Goal: Information Seeking & Learning: Check status

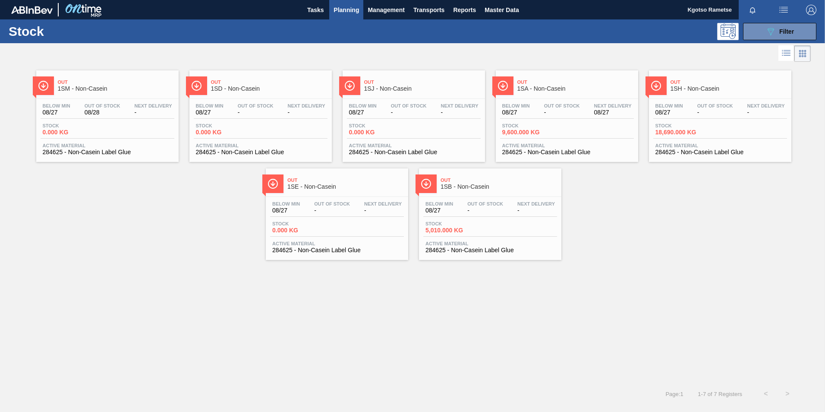
scroll to position [3, 0]
click at [808, 30] on button "089F7B8B-B2A5-4AFE-B5C0-19BA573D28AC Filter" at bounding box center [779, 31] width 73 height 17
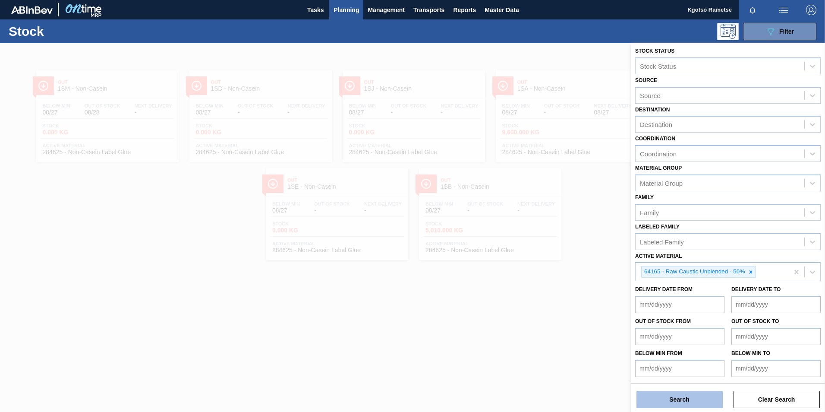
click at [661, 396] on button "Search" at bounding box center [680, 399] width 86 height 17
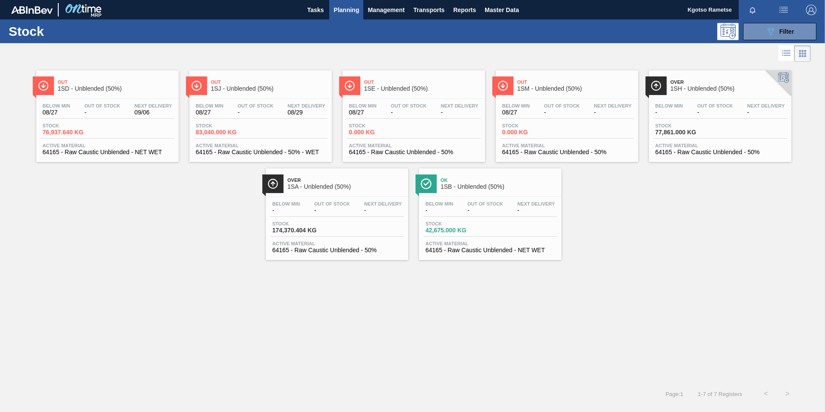
click at [126, 136] on div "Stock 76,937.640 KG" at bounding box center [108, 131] width 134 height 16
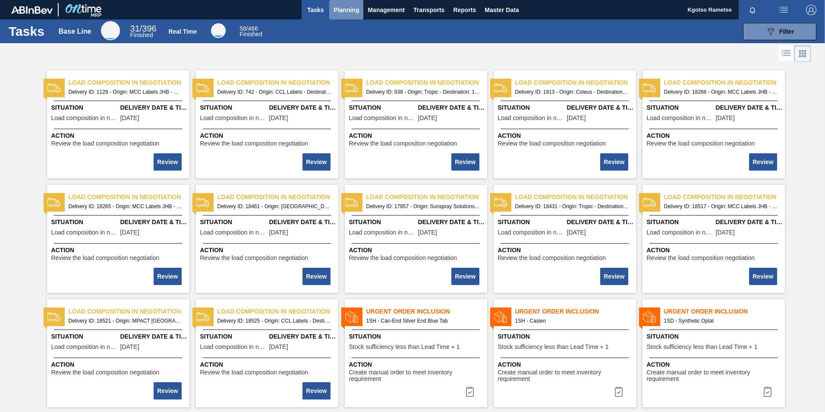
click at [347, 9] on span "Planning" at bounding box center [346, 10] width 25 height 10
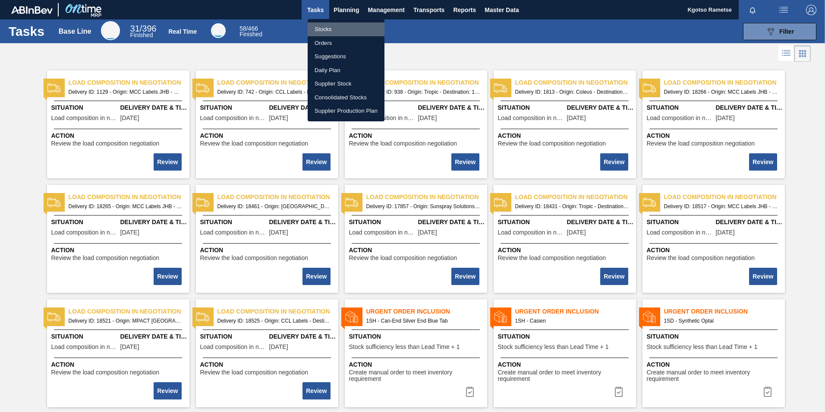
click at [350, 25] on li "Stocks" at bounding box center [346, 29] width 77 height 14
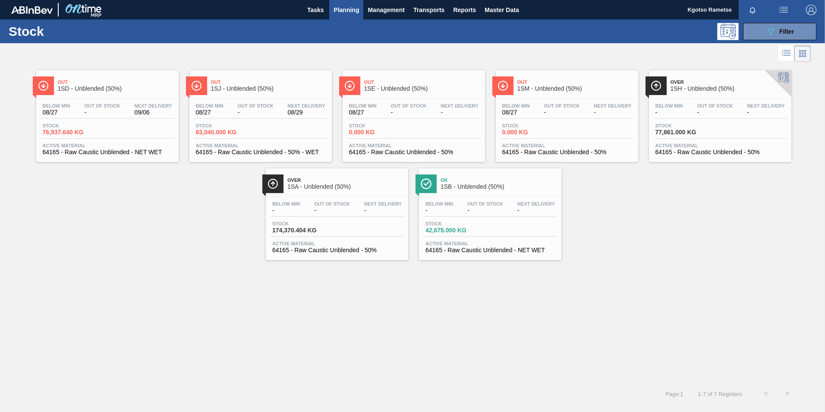
click at [566, 90] on span "1SM - Unblended (50%)" at bounding box center [576, 88] width 117 height 6
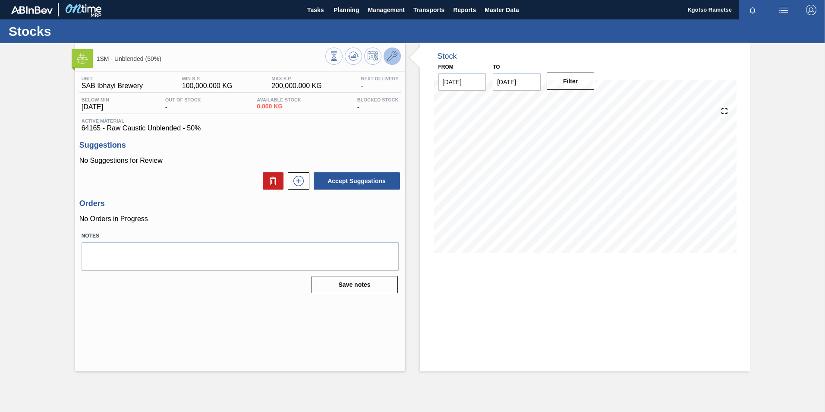
click at [393, 62] on button at bounding box center [392, 55] width 17 height 17
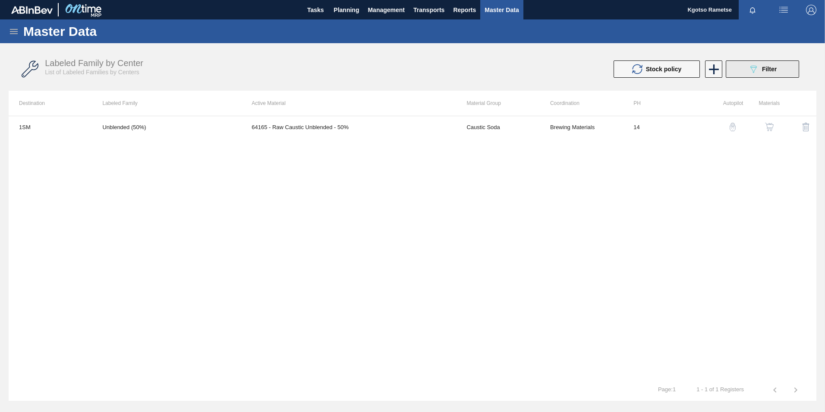
click at [761, 71] on div "089F7B8B-B2A5-4AFE-B5C0-19BA573D28AC Filter" at bounding box center [762, 69] width 28 height 10
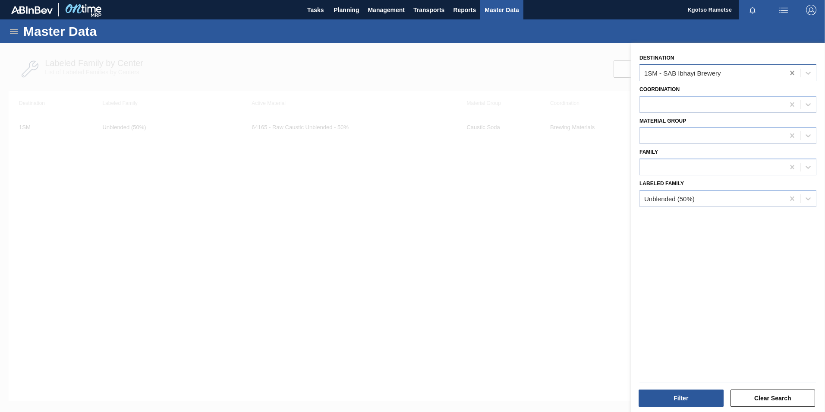
click at [790, 73] on icon at bounding box center [792, 73] width 4 height 4
click at [670, 395] on button "Filter" at bounding box center [681, 397] width 85 height 17
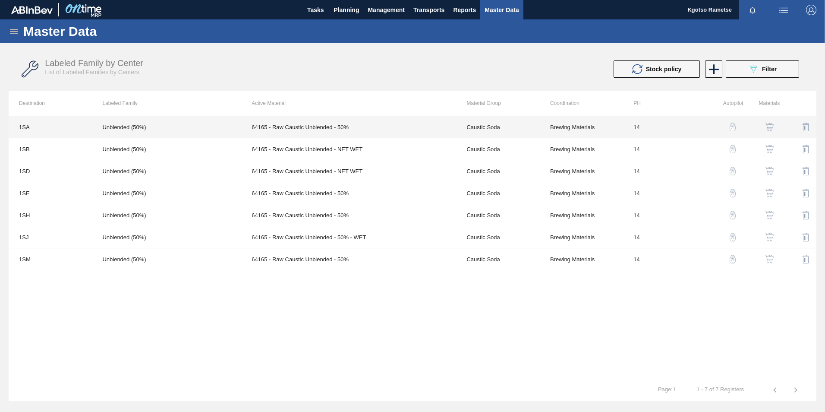
click at [283, 127] on td "64165 - Raw Caustic Unblended - 50%" at bounding box center [348, 127] width 215 height 22
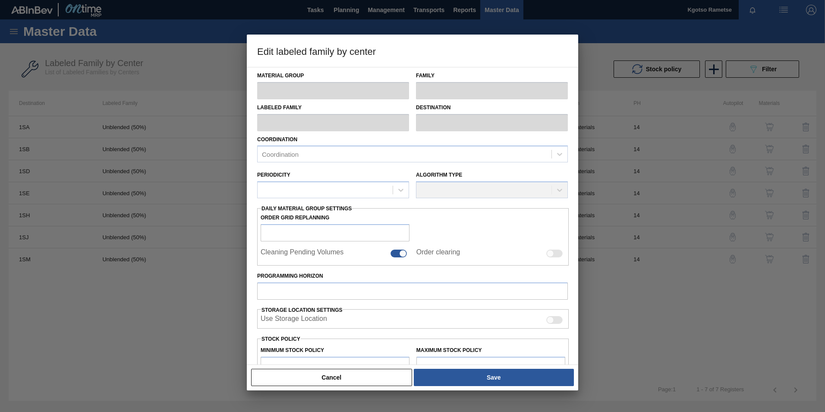
type input "Caustic Soda"
type input "Raw Caustic"
type input "Unblended (50%)"
type input "1SA - SAB Alrode Brewery"
type input "14"
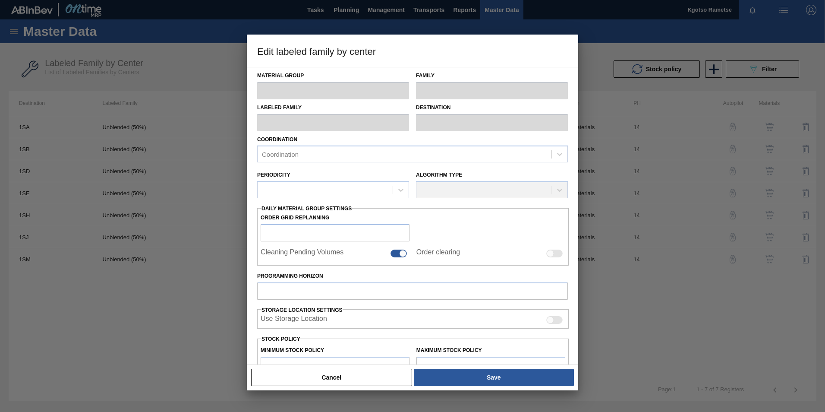
type input "0"
type input "65,000"
type input "100"
type input "65,000.000"
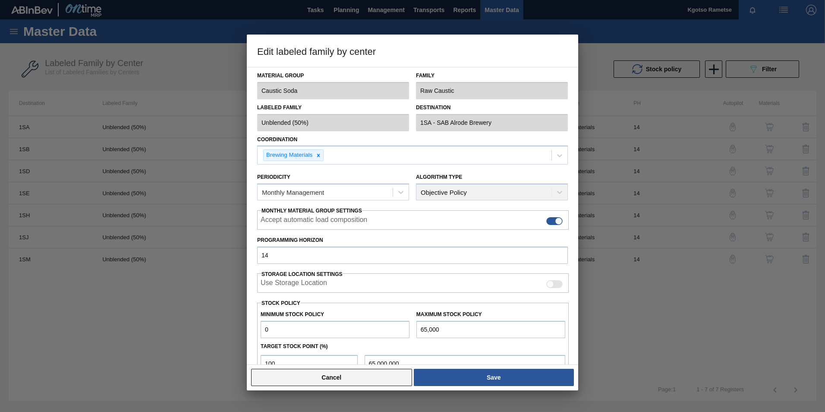
click at [322, 382] on button "Cancel" at bounding box center [331, 377] width 161 height 17
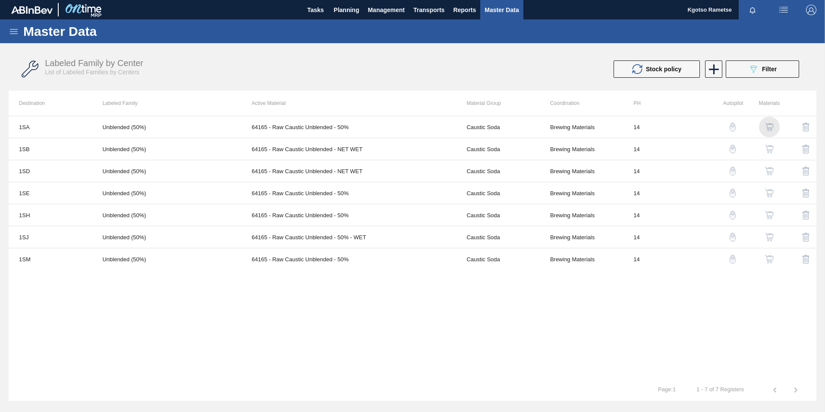
click at [767, 127] on img "button" at bounding box center [769, 127] width 9 height 9
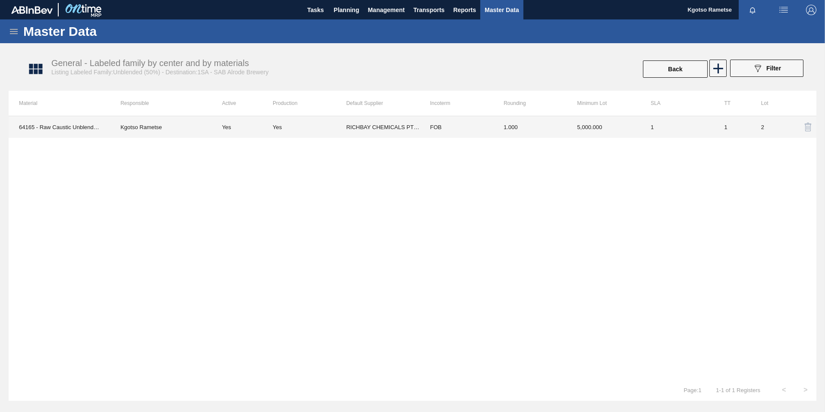
click at [518, 125] on td "1.000" at bounding box center [529, 127] width 73 height 22
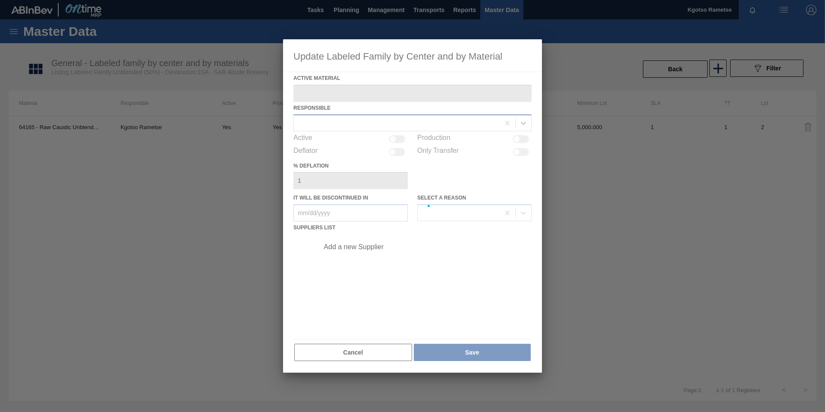
type Material "64165 - Raw Caustic Unblended - 50%"
checkbox input "true"
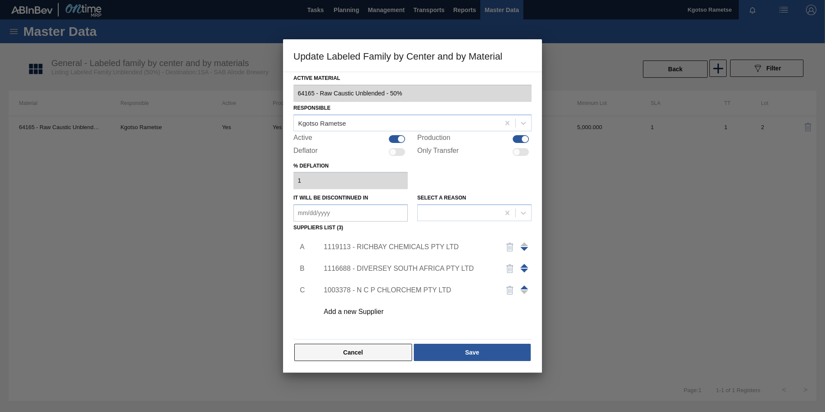
click at [393, 354] on button "Cancel" at bounding box center [353, 352] width 118 height 17
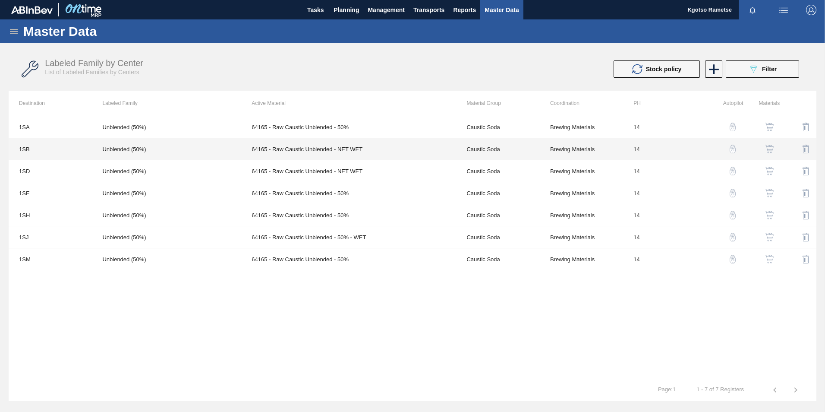
click at [502, 142] on td "Caustic Soda" at bounding box center [497, 149] width 83 height 22
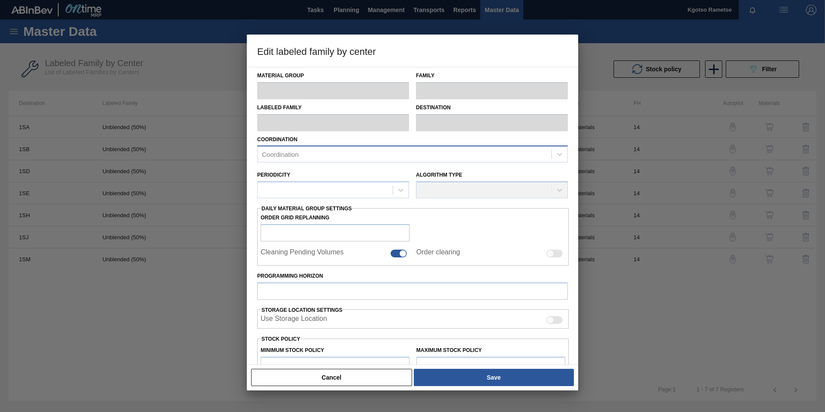
type input "Caustic Soda"
type input "Raw Caustic"
type input "Unblended (50%)"
type input "1SB - SAB Chamdor Brewery"
type input "14"
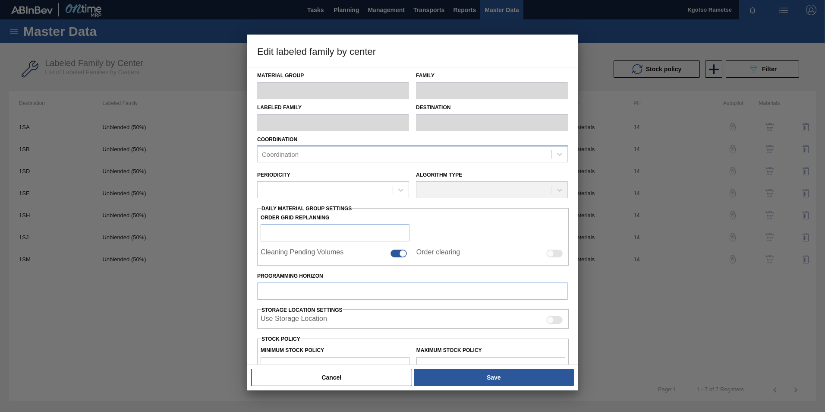
type input "0"
type input "65,000"
type input "100"
type input "65,000.000"
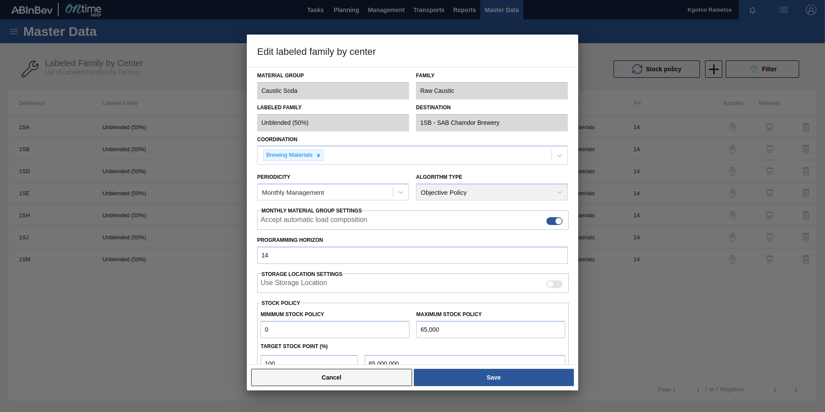
click at [330, 378] on button "Cancel" at bounding box center [331, 377] width 161 height 17
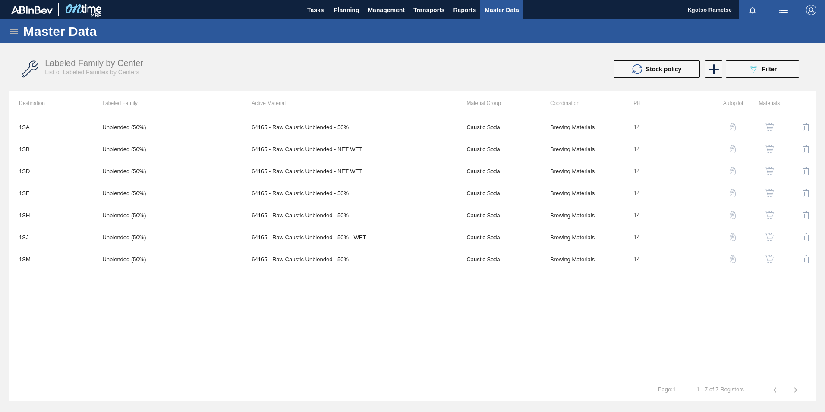
click at [771, 149] on img "button" at bounding box center [769, 149] width 9 height 9
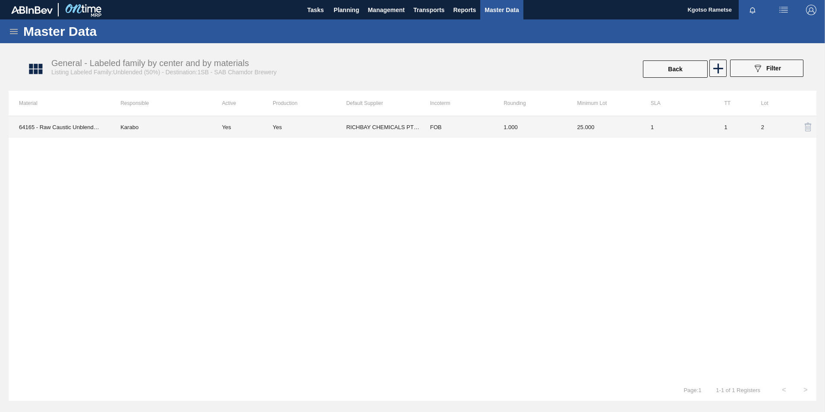
click at [446, 129] on td "FOB" at bounding box center [456, 127] width 73 height 22
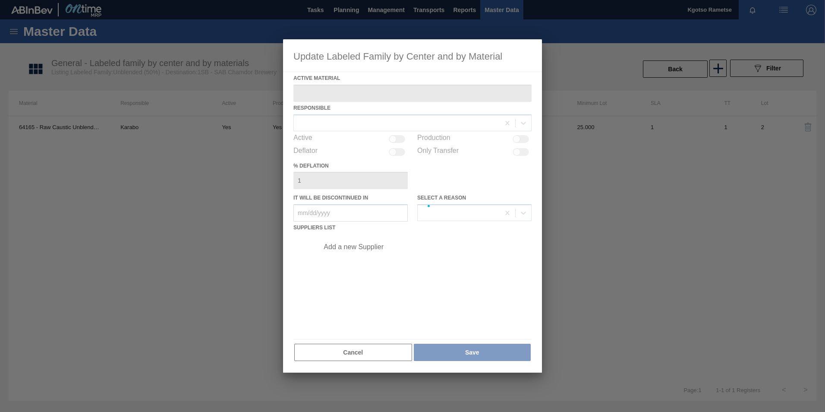
type Material "64165 - Raw Caustic Unblended - NET WET"
checkbox input "true"
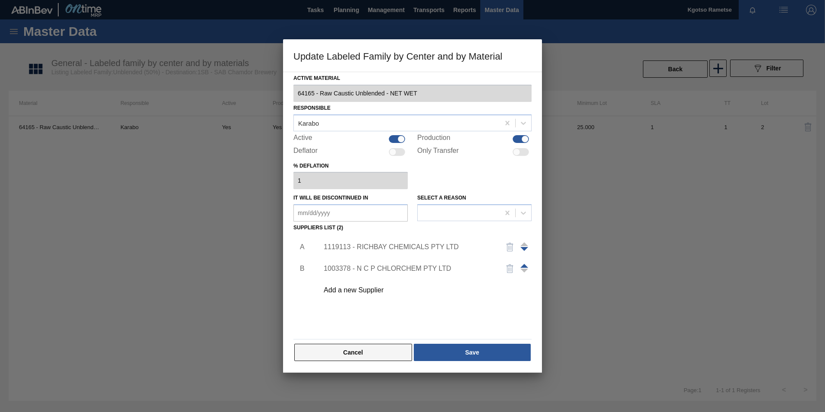
click at [380, 350] on button "Cancel" at bounding box center [353, 352] width 118 height 17
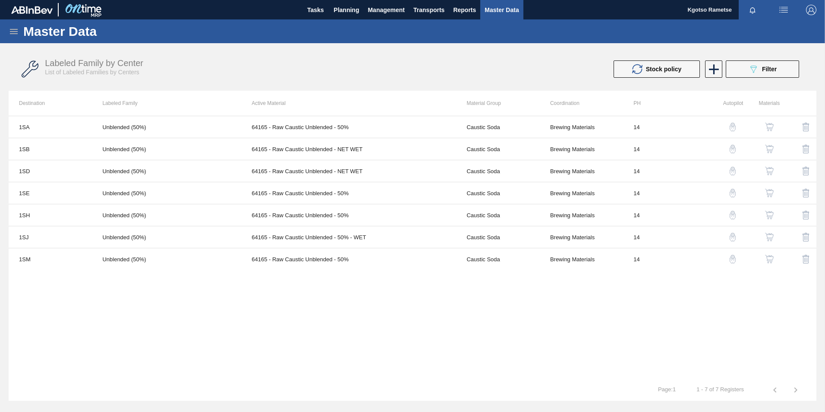
click at [770, 170] on img "button" at bounding box center [769, 171] width 9 height 9
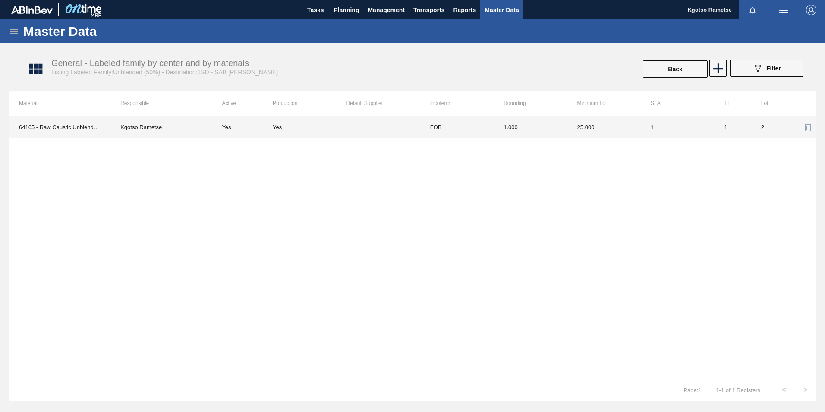
click at [488, 126] on td "FOB" at bounding box center [456, 127] width 73 height 22
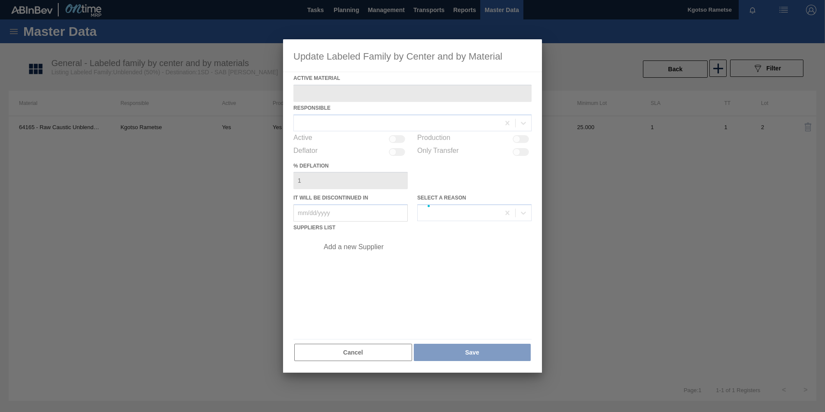
type Material "64165 - Raw Caustic Unblended - NET WET"
checkbox input "true"
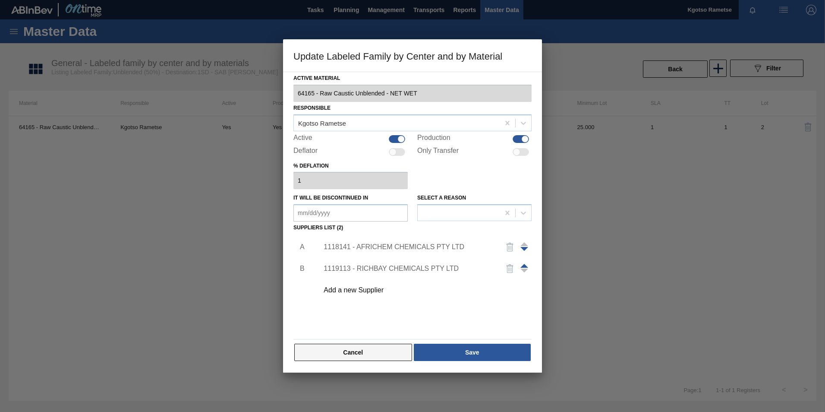
click at [381, 351] on button "Cancel" at bounding box center [353, 352] width 118 height 17
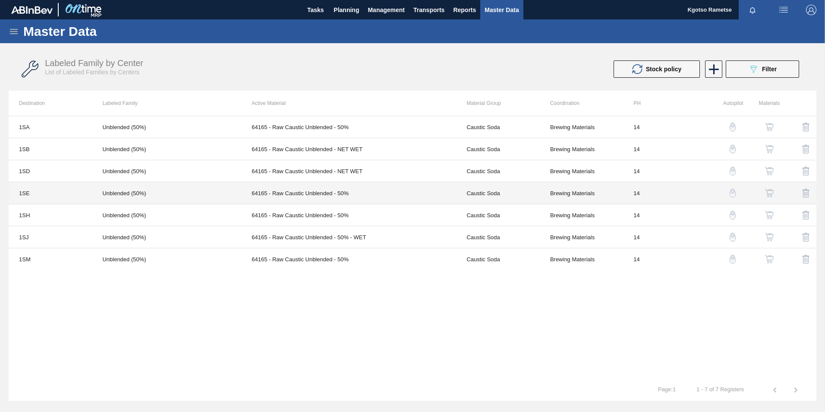
click at [293, 192] on td "64165 - Raw Caustic Unblended - 50%" at bounding box center [348, 193] width 215 height 22
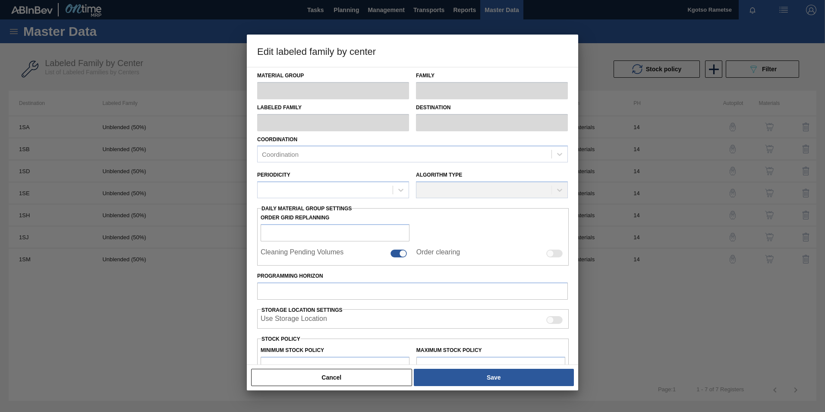
type input "Caustic Soda"
type input "Raw Caustic"
type input "Unblended (50%)"
type input "1SE - SAB Polokwane Brewery"
type input "14"
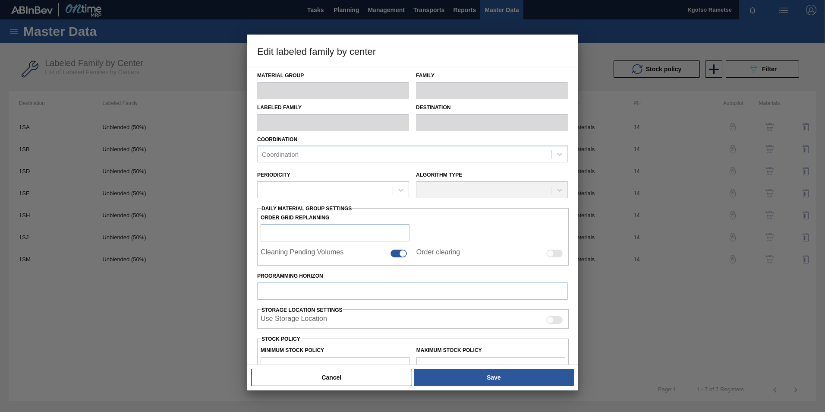
type input "2,324"
type input "65,000"
type input "0"
type input "2,324.000"
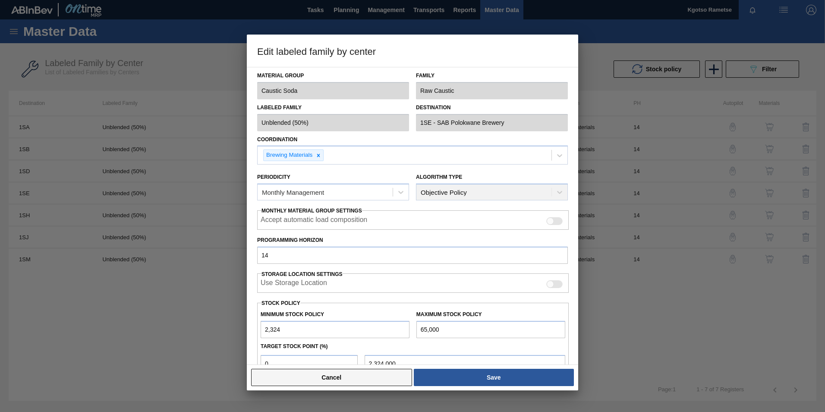
click at [389, 382] on button "Cancel" at bounding box center [331, 377] width 161 height 17
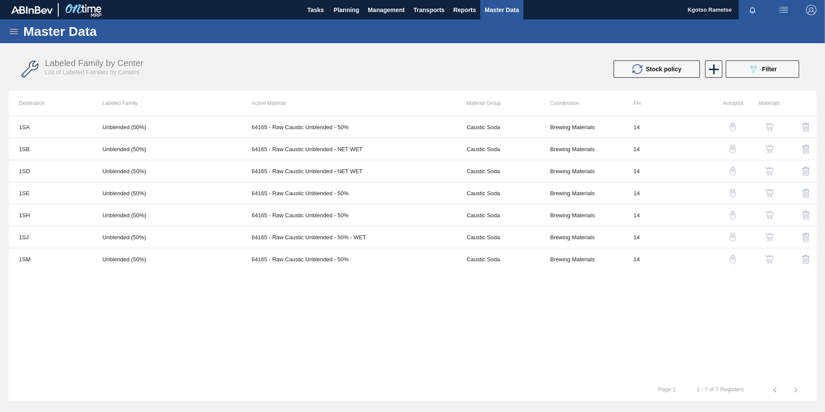
click at [771, 172] on img "button" at bounding box center [769, 171] width 9 height 9
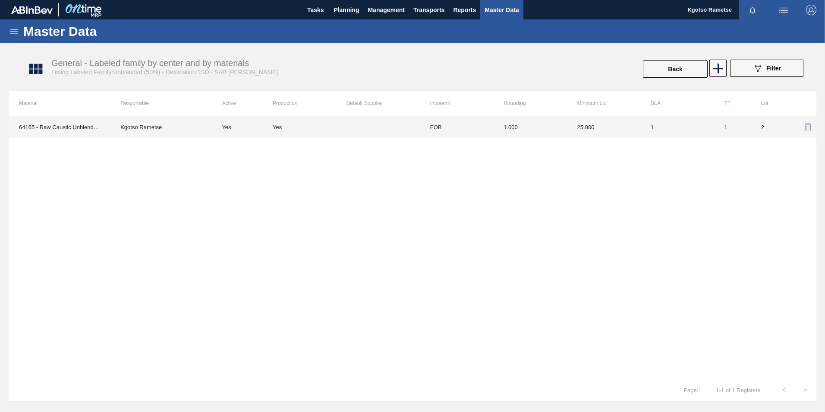
click at [476, 130] on td "FOB" at bounding box center [456, 127] width 73 height 22
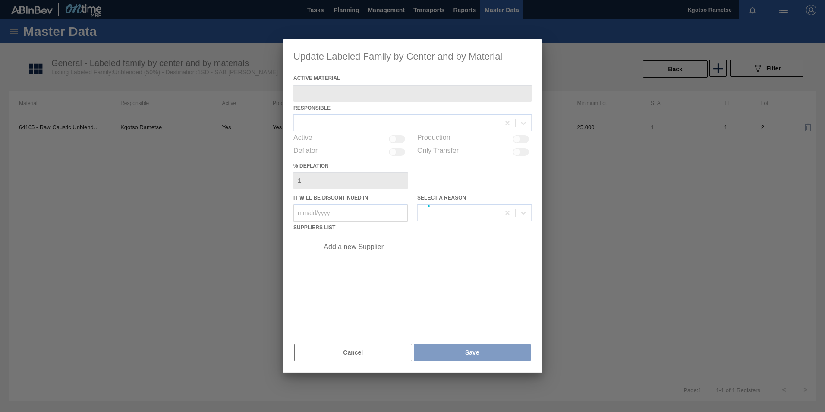
type Material "64165 - Raw Caustic Unblended - NET WET"
checkbox input "true"
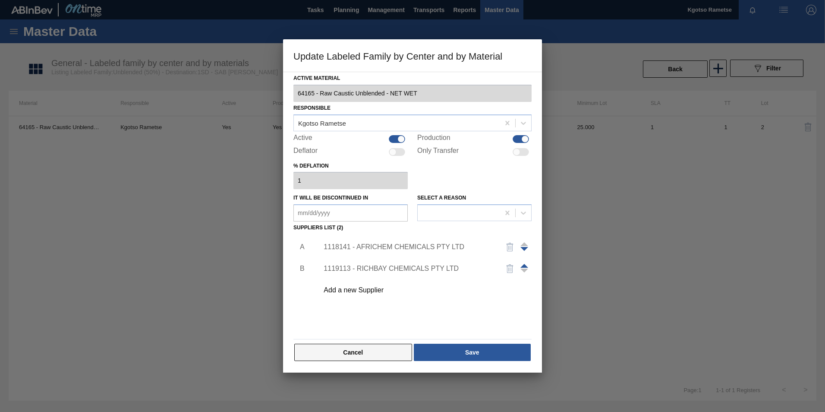
click at [377, 354] on button "Cancel" at bounding box center [353, 352] width 118 height 17
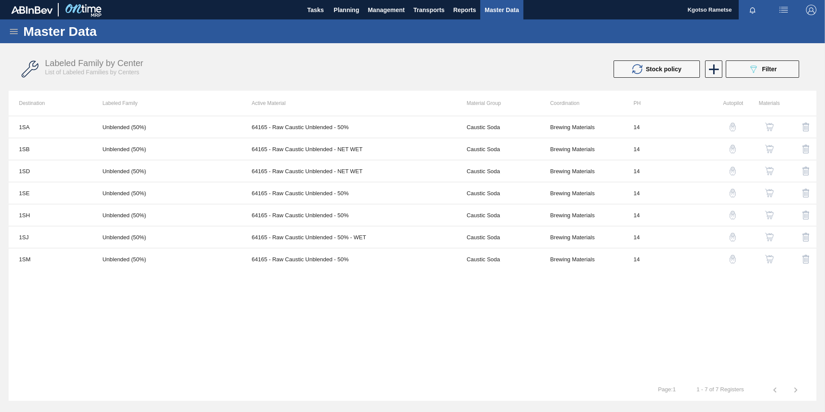
click at [771, 195] on img "button" at bounding box center [769, 193] width 9 height 9
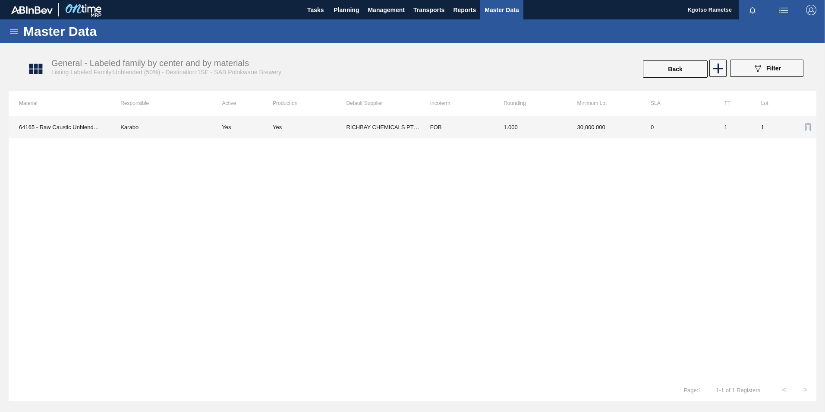
click at [419, 127] on td "RICHBAY CHEMICALS PTY LTD" at bounding box center [382, 127] width 73 height 22
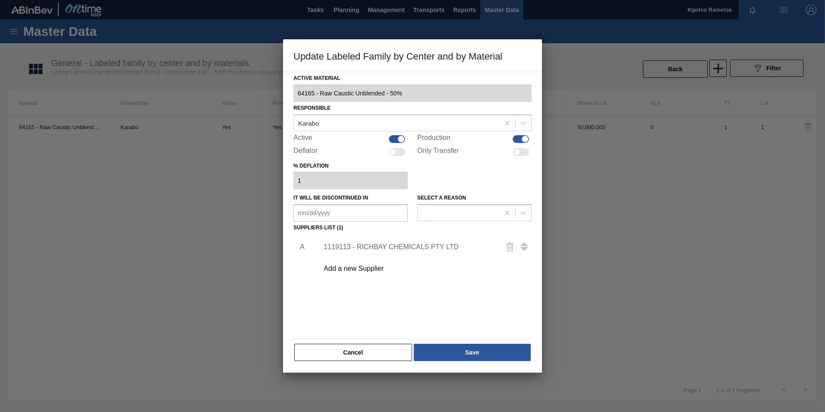
click at [364, 280] on div "A 1119113 - RICHBAY CHEMICALS PTY LTD Add a new Supplier" at bounding box center [413, 284] width 238 height 101
click at [363, 270] on div "Add a new Supplier" at bounding box center [408, 269] width 169 height 8
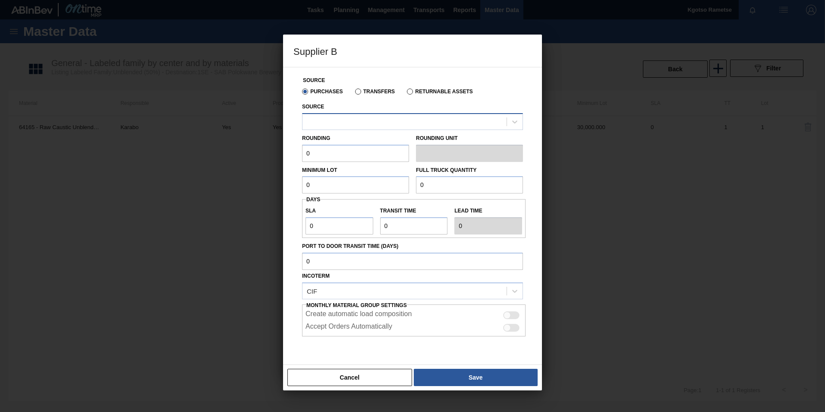
click at [328, 125] on div at bounding box center [405, 121] width 204 height 13
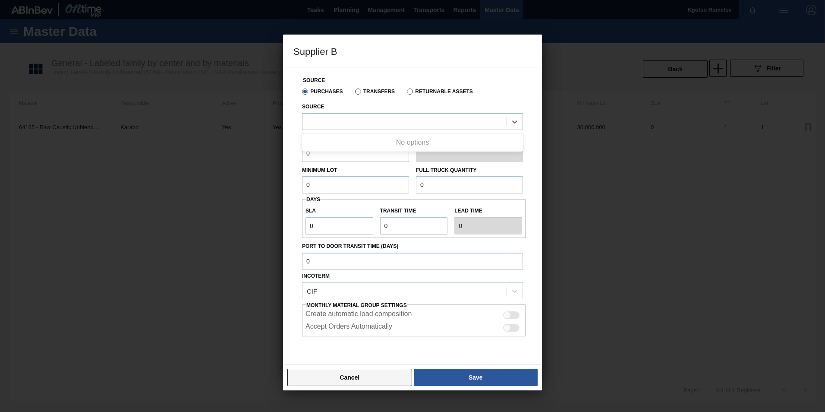
click at [363, 378] on button "Cancel" at bounding box center [349, 377] width 125 height 17
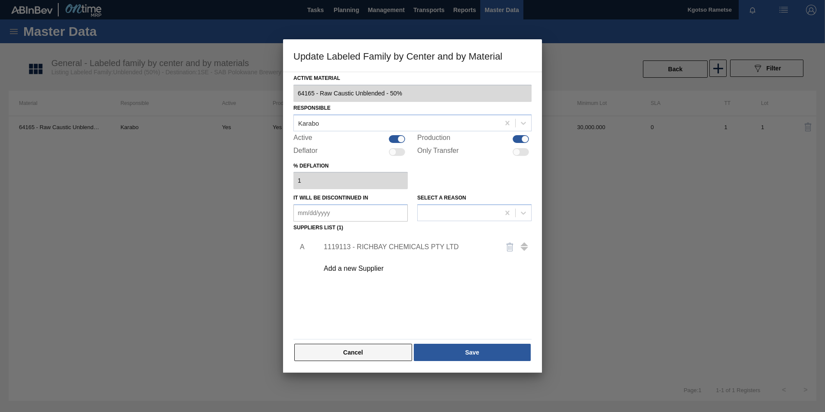
click at [338, 352] on button "Cancel" at bounding box center [353, 352] width 118 height 17
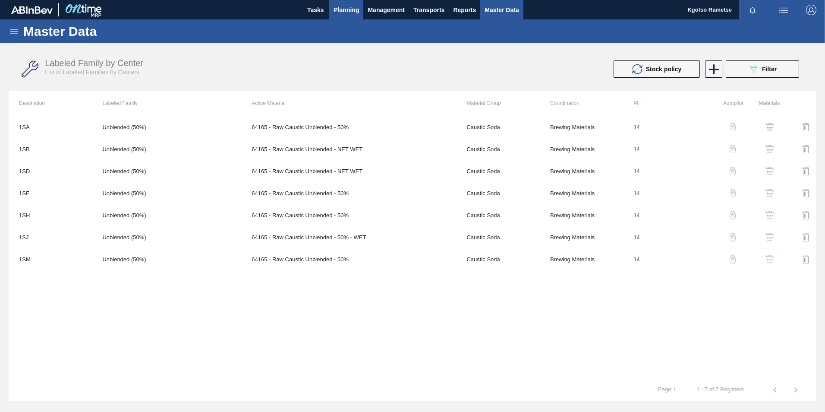
click at [357, 13] on span "Planning" at bounding box center [346, 10] width 25 height 10
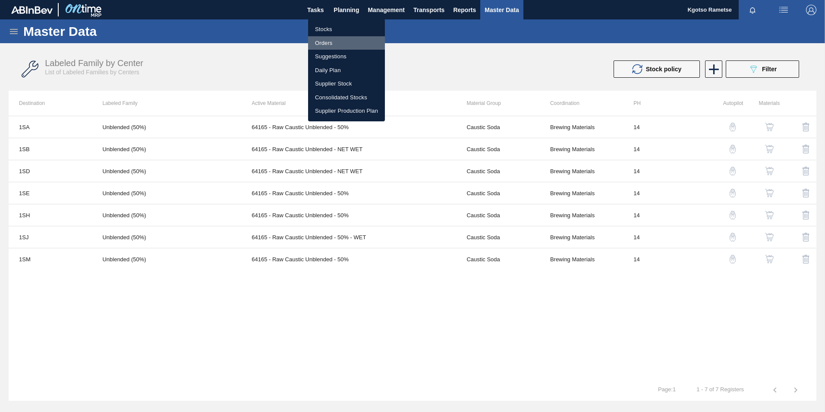
click at [334, 40] on li "Orders" at bounding box center [346, 43] width 77 height 14
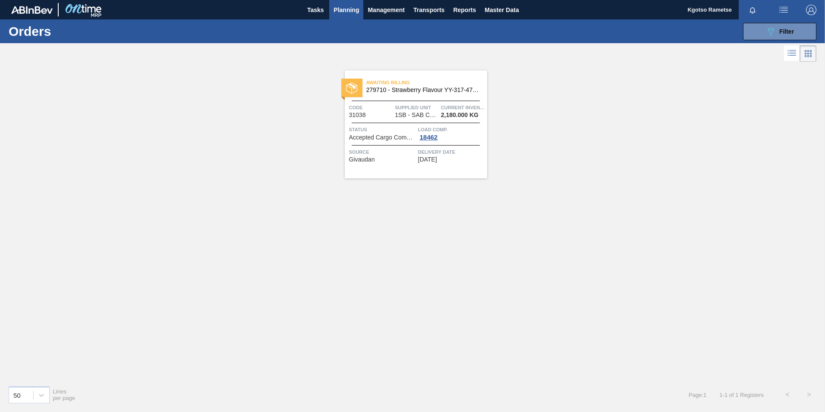
click at [407, 84] on span "Awaiting Billing" at bounding box center [426, 82] width 121 height 9
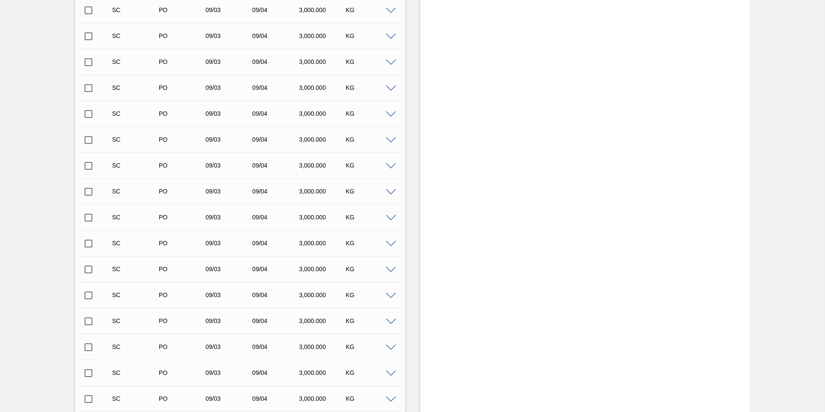
scroll to position [414, 0]
click at [389, 192] on span at bounding box center [391, 191] width 10 height 6
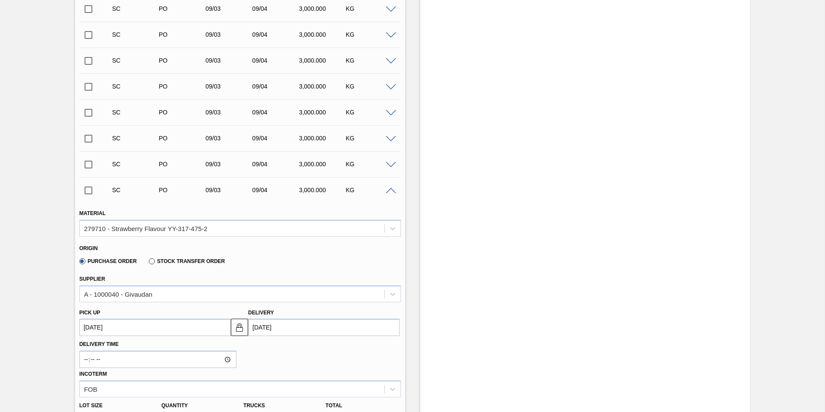
click at [389, 192] on span at bounding box center [391, 191] width 10 height 6
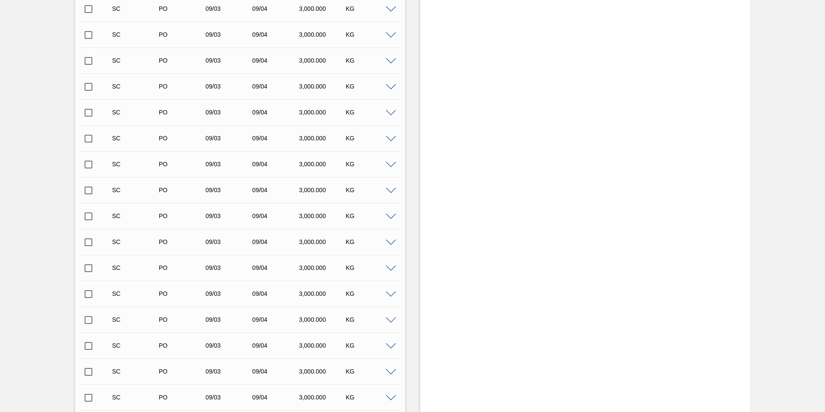
click at [389, 192] on span at bounding box center [391, 191] width 10 height 6
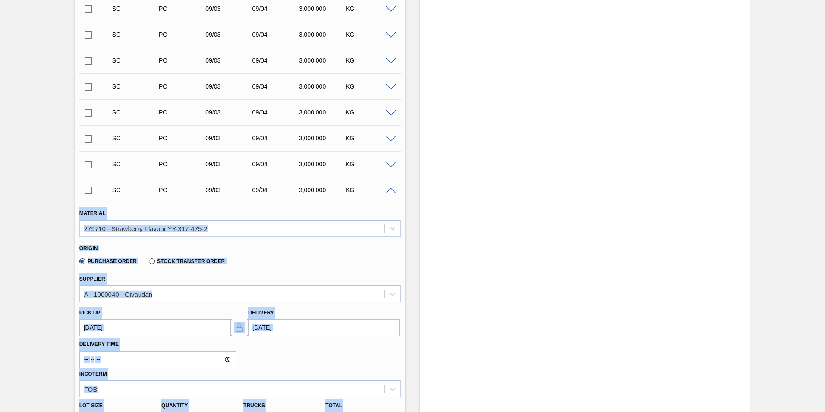
click at [389, 192] on span at bounding box center [391, 191] width 10 height 6
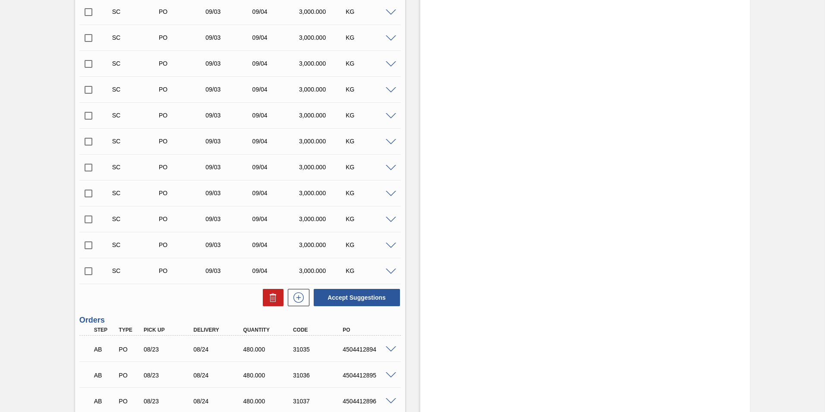
scroll to position [1260, 0]
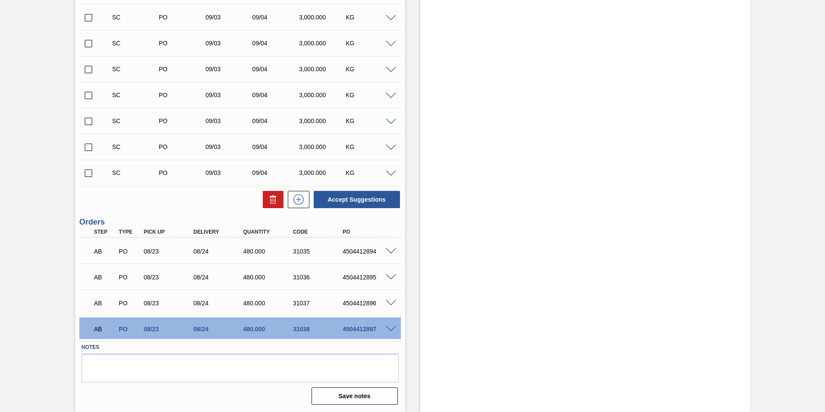
click at [391, 328] on span at bounding box center [391, 329] width 10 height 6
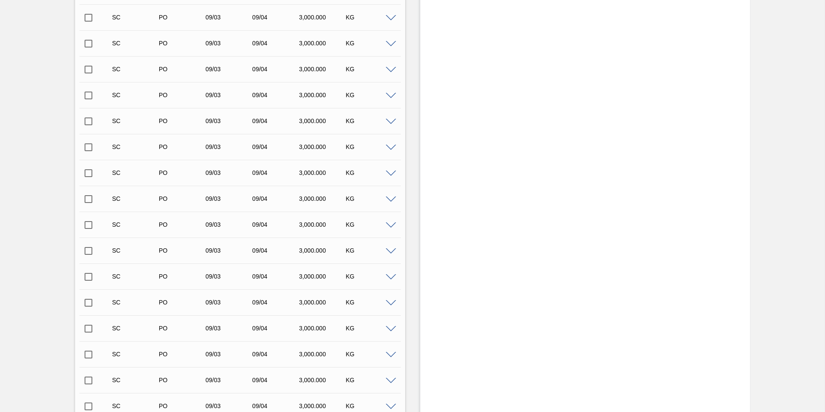
scroll to position [0, 0]
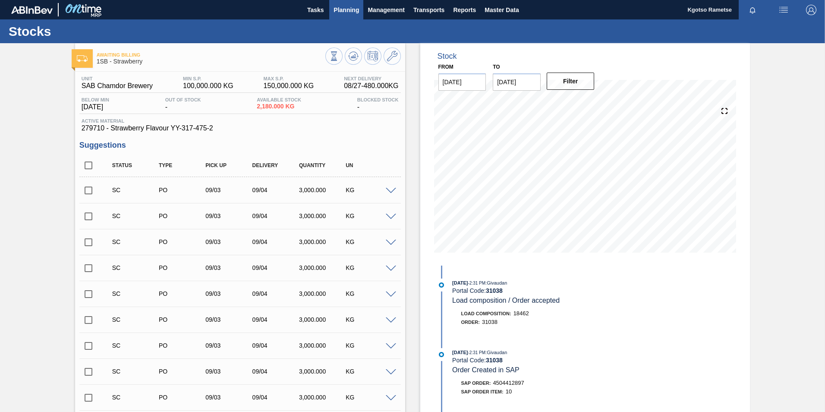
click at [353, 9] on span "Planning" at bounding box center [346, 10] width 25 height 10
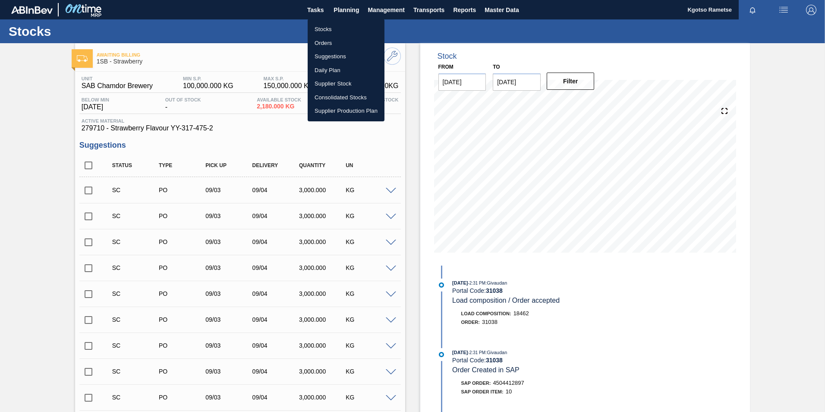
click at [329, 38] on li "Orders" at bounding box center [346, 43] width 77 height 14
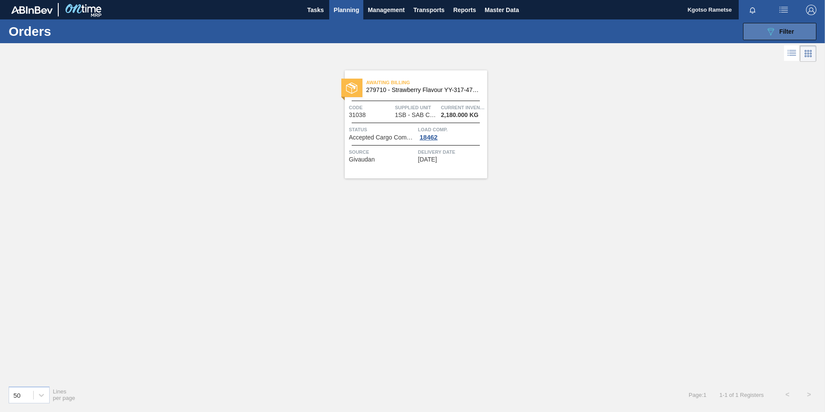
click at [745, 38] on button "089F7B8B-B2A5-4AFE-B5C0-19BA573D28AC Filter" at bounding box center [779, 31] width 73 height 17
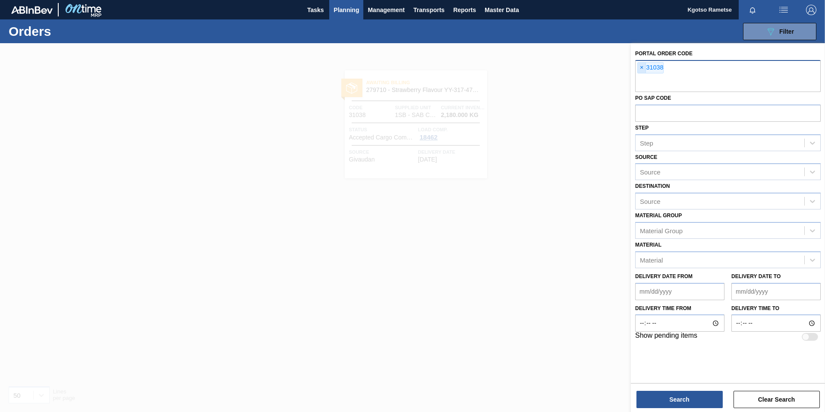
click at [643, 69] on span "×" at bounding box center [642, 68] width 8 height 10
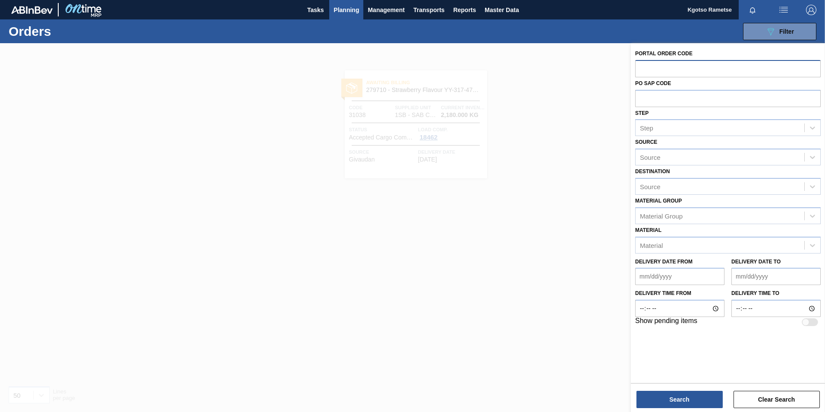
paste input "31081"
type input "31081"
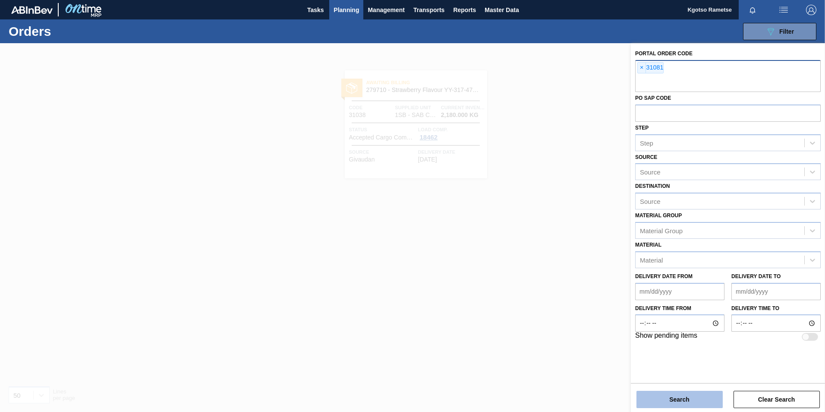
click at [643, 401] on button "Search" at bounding box center [680, 399] width 86 height 17
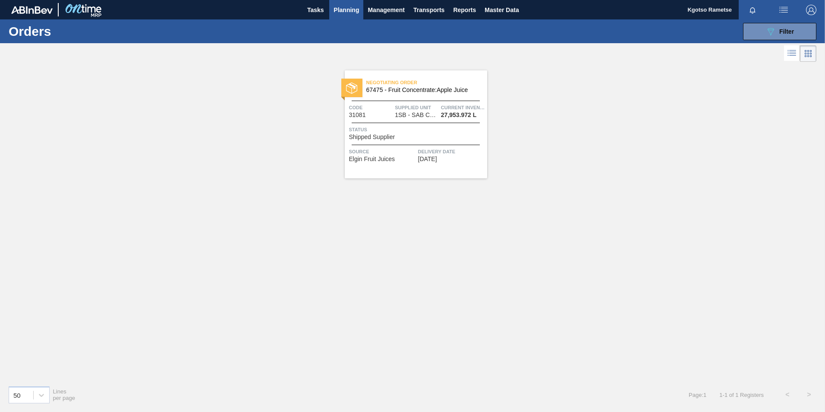
click at [427, 127] on span "Status" at bounding box center [417, 129] width 136 height 9
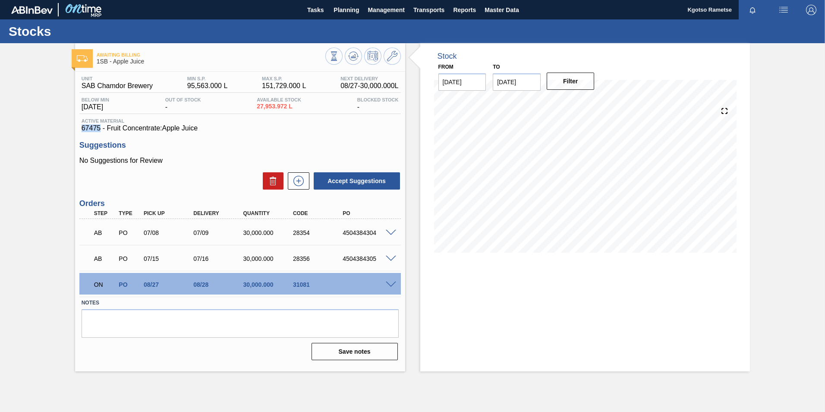
drag, startPoint x: 100, startPoint y: 125, endPoint x: 74, endPoint y: 130, distance: 26.0
click at [74, 130] on div "Awaiting Billing 1SB - Apple Juice Unit SAB Chamdor Brewery MIN S.P. 95,563.000…" at bounding box center [412, 207] width 825 height 328
copy span "67475"
click at [348, 9] on span "Planning" at bounding box center [346, 10] width 25 height 10
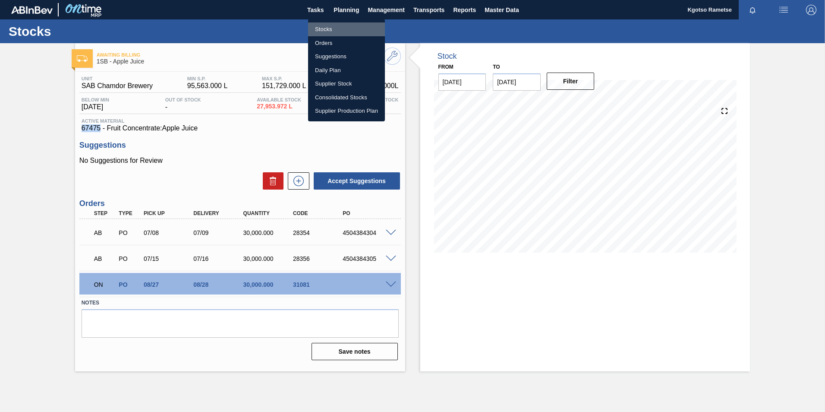
click at [341, 27] on li "Stocks" at bounding box center [346, 29] width 77 height 14
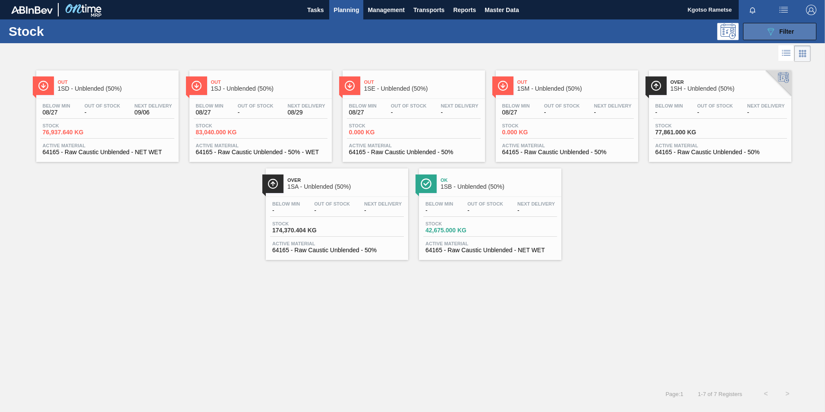
click at [767, 32] on icon "089F7B8B-B2A5-4AFE-B5C0-19BA573D28AC" at bounding box center [771, 31] width 10 height 10
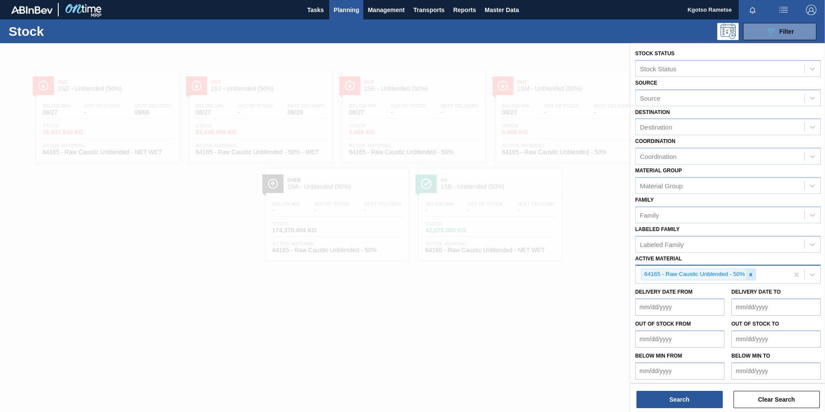
click at [751, 272] on icon at bounding box center [751, 275] width 6 height 6
paste Material "67475"
type Material "67475"
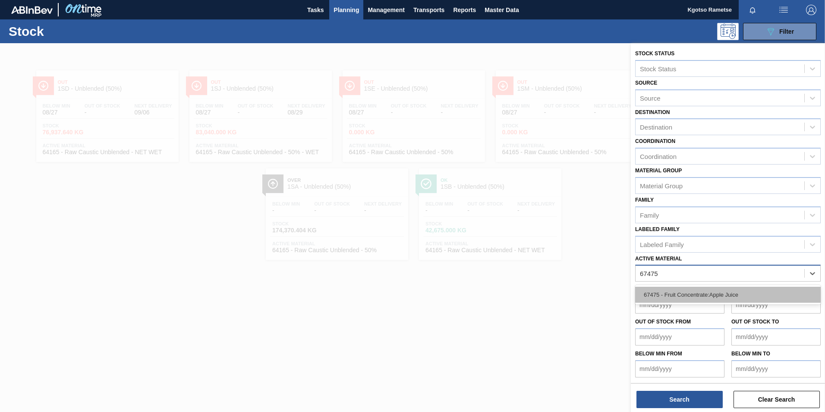
click at [720, 299] on div "67475 - Fruit Concentrate:Apple Juice" at bounding box center [728, 295] width 186 height 16
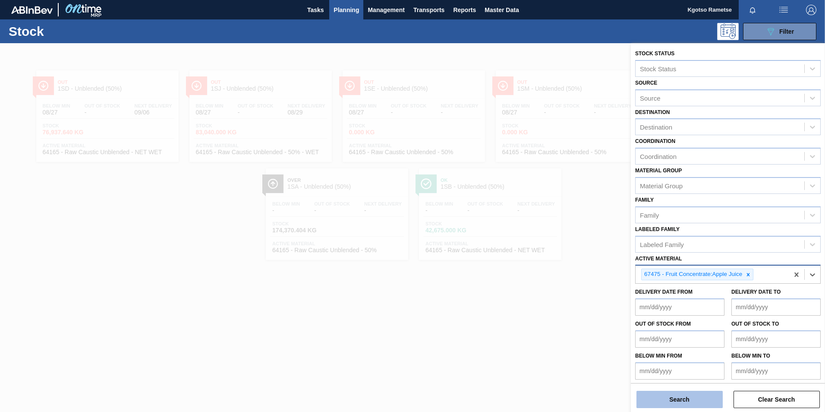
click at [676, 397] on button "Search" at bounding box center [680, 399] width 86 height 17
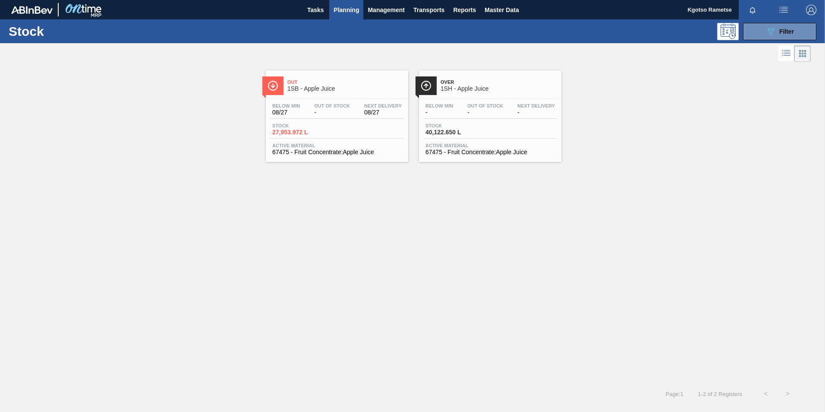
click at [325, 95] on div "Out 1SB - Apple Juice" at bounding box center [345, 85] width 117 height 19
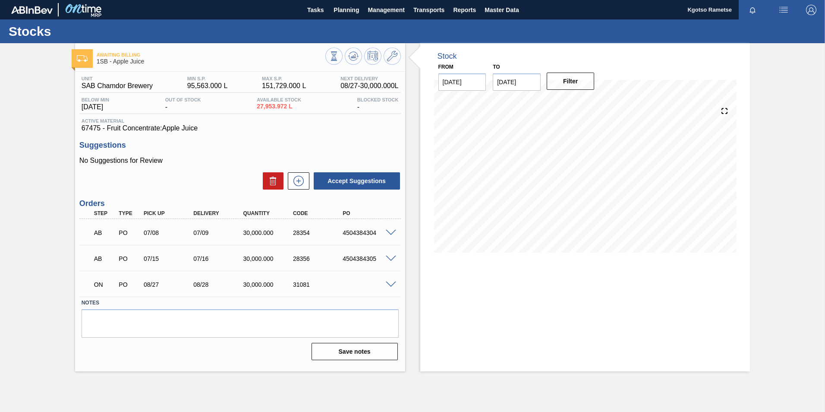
click at [391, 281] on span at bounding box center [391, 284] width 10 height 6
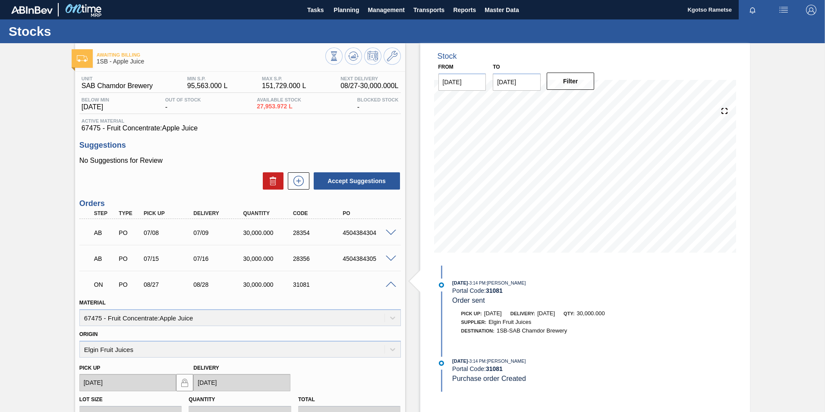
click at [391, 256] on span at bounding box center [391, 259] width 10 height 6
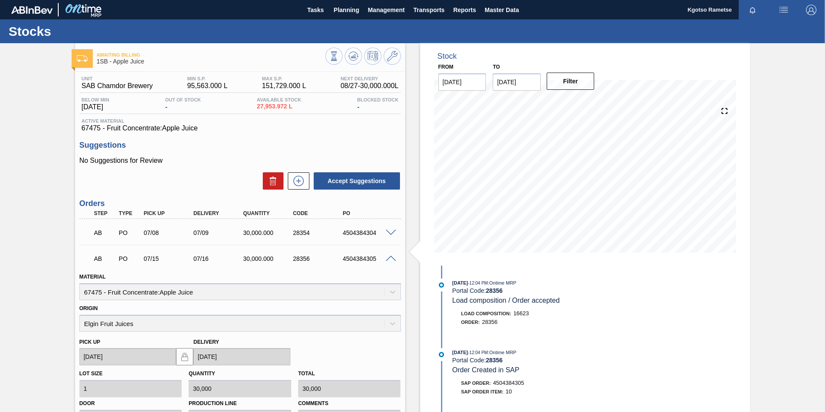
click at [391, 256] on span at bounding box center [391, 259] width 10 height 6
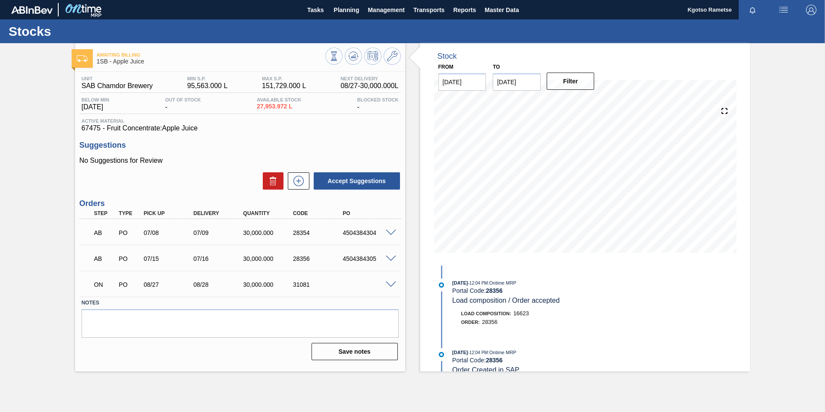
click at [392, 232] on span at bounding box center [391, 233] width 10 height 6
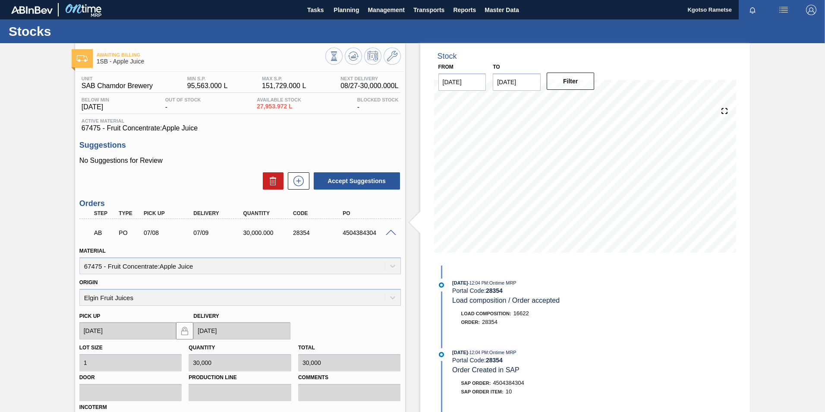
click at [392, 232] on span at bounding box center [391, 233] width 10 height 6
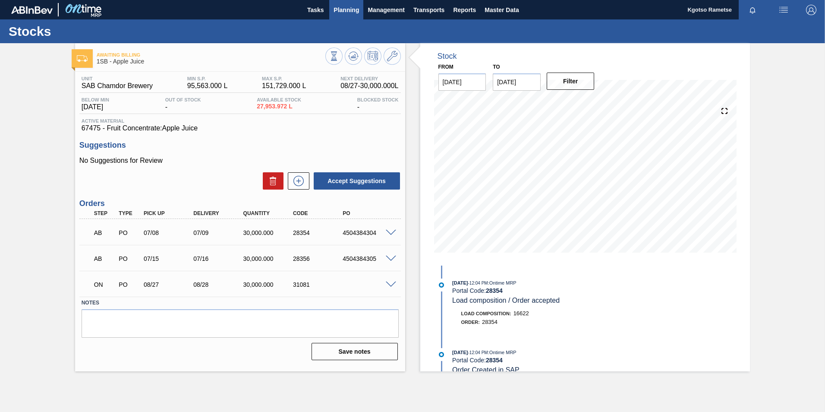
click at [343, 8] on span "Planning" at bounding box center [346, 10] width 25 height 10
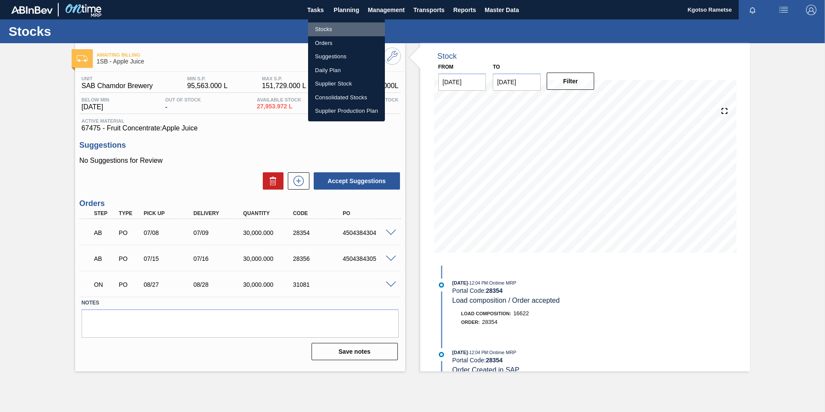
click at [330, 31] on li "Stocks" at bounding box center [346, 29] width 77 height 14
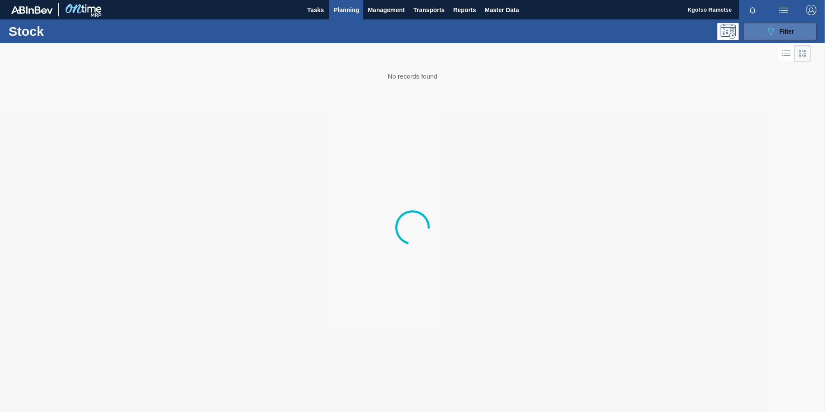
click at [769, 38] on button "089F7B8B-B2A5-4AFE-B5C0-19BA573D28AC Filter" at bounding box center [779, 31] width 73 height 17
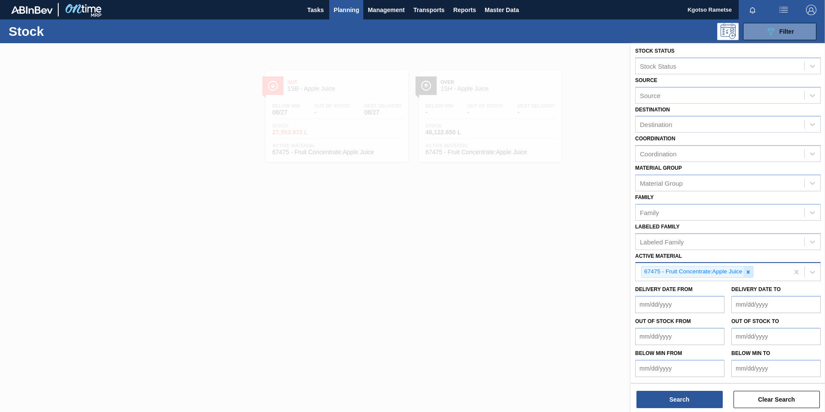
click at [748, 272] on icon at bounding box center [748, 272] width 6 height 6
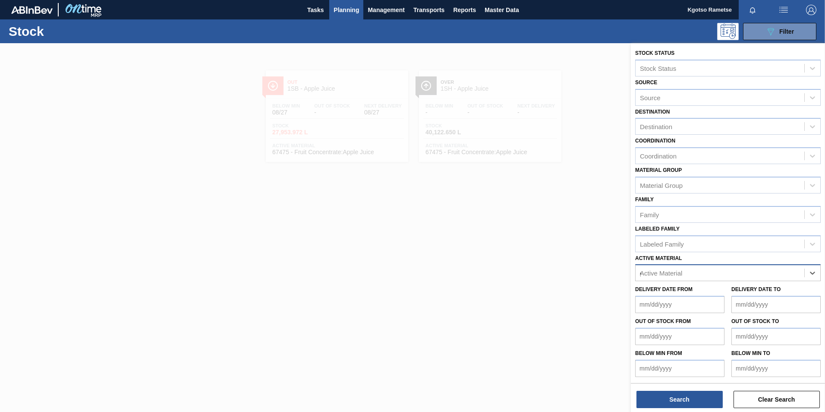
scroll to position [3, 0]
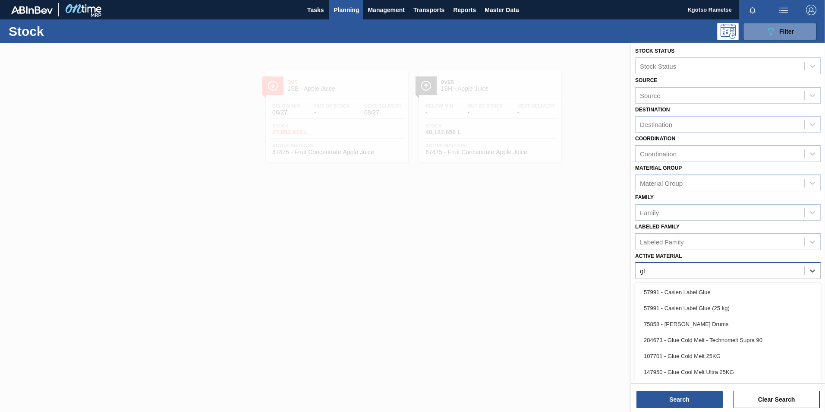
type Material "g"
type Material "284"
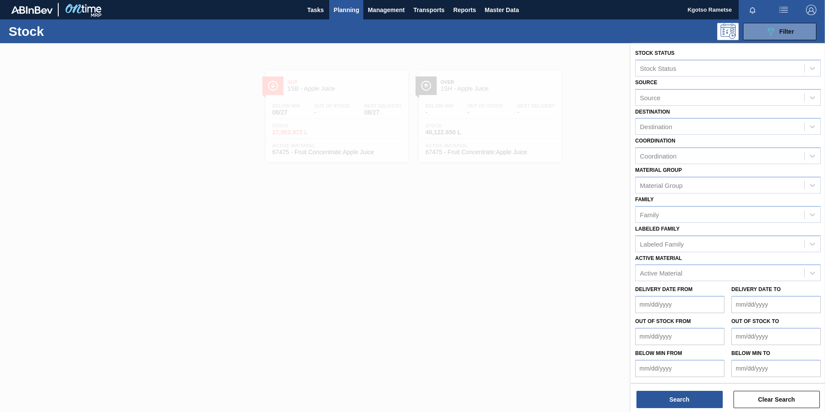
scroll to position [0, 0]
click at [641, 268] on div "Active Material" at bounding box center [720, 273] width 169 height 13
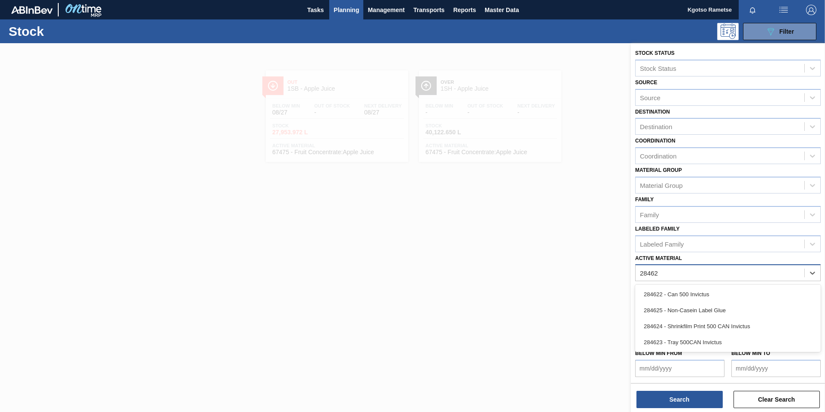
type Material "284625"
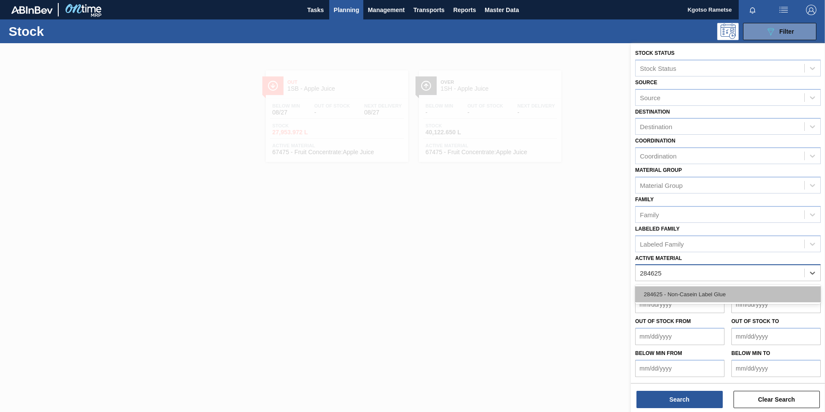
click at [653, 297] on div "284625 - Non-Casein Label Glue" at bounding box center [728, 294] width 186 height 16
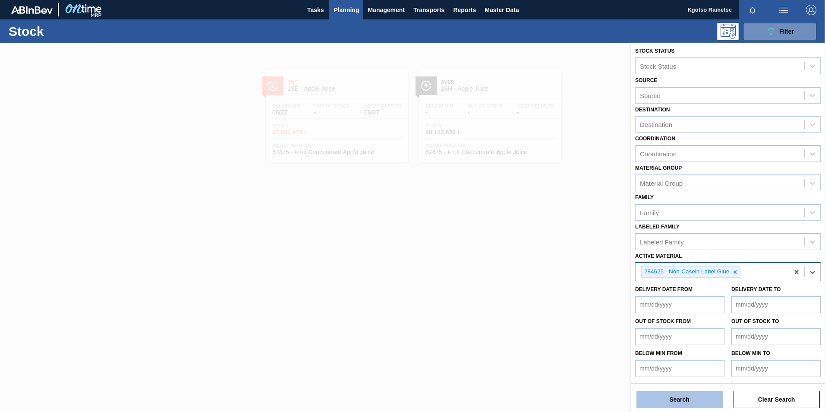
click at [654, 393] on button "Search" at bounding box center [680, 399] width 86 height 17
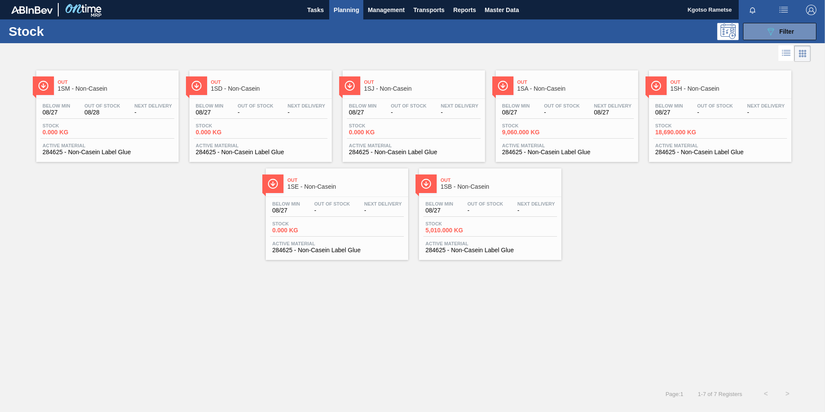
click at [77, 150] on span "284625 - Non-Casein Label Glue" at bounding box center [107, 152] width 129 height 6
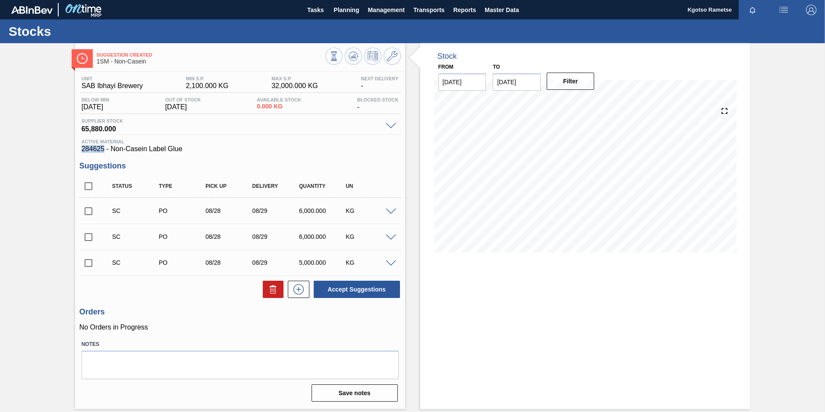
drag, startPoint x: 104, startPoint y: 149, endPoint x: 80, endPoint y: 151, distance: 23.8
click at [80, 151] on div "Active Material 284625 - Non-[MEDICAL_DATA] Label Glue" at bounding box center [240, 146] width 322 height 14
copy span "284625"
click at [105, 147] on span "284625 - Non-Casein Label Glue" at bounding box center [240, 149] width 317 height 8
drag, startPoint x: 104, startPoint y: 147, endPoint x: 65, endPoint y: 152, distance: 39.6
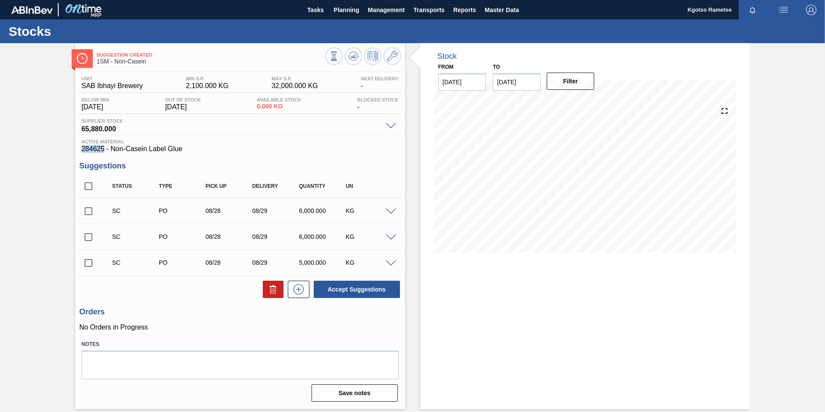
click at [65, 152] on div "Suggestion Created 1SM - Non-[MEDICAL_DATA] Unit SAB Ibhayi Brewery MIN S.P. 2,…" at bounding box center [412, 226] width 825 height 366
copy span "284625"
click at [345, 11] on span "Planning" at bounding box center [346, 10] width 25 height 10
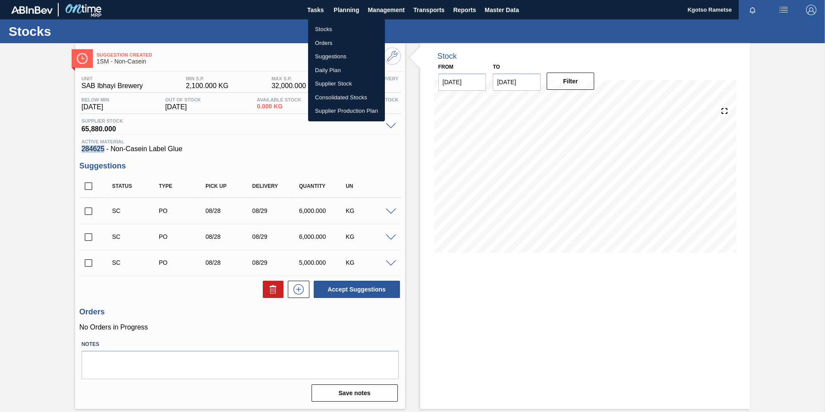
click at [324, 28] on li "Stocks" at bounding box center [346, 29] width 77 height 14
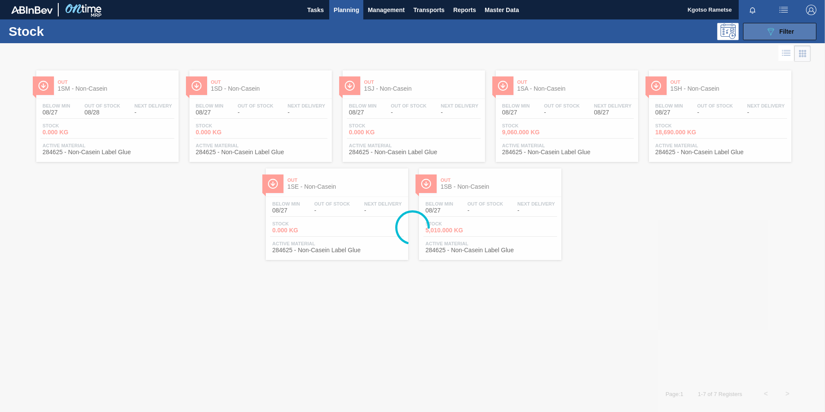
click at [758, 29] on button "089F7B8B-B2A5-4AFE-B5C0-19BA573D28AC Filter" at bounding box center [779, 31] width 73 height 17
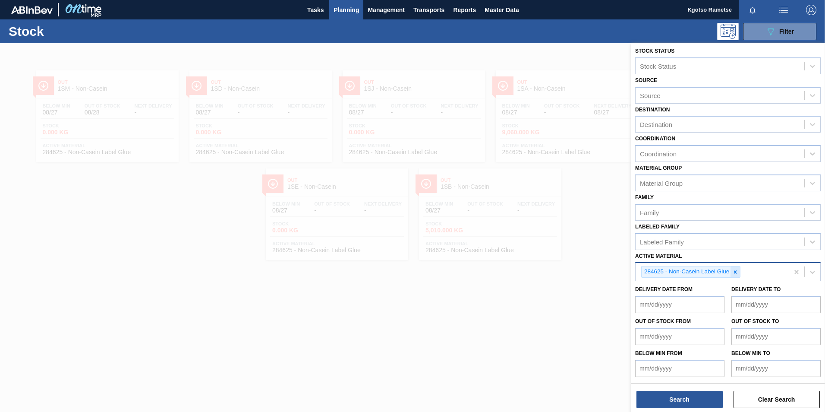
click at [736, 275] on icon at bounding box center [735, 272] width 6 height 6
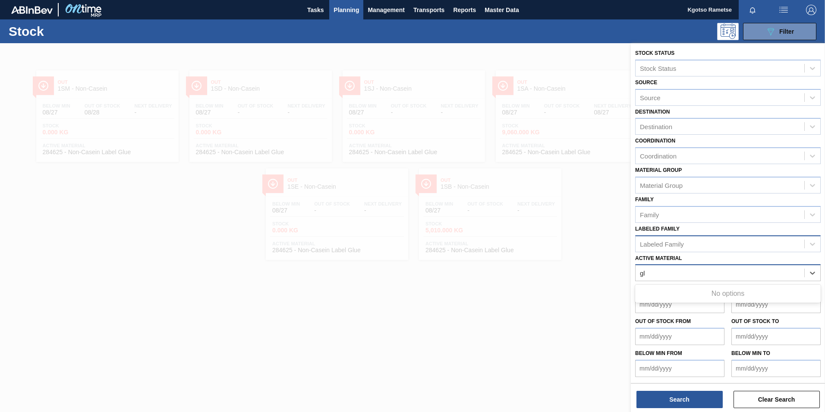
scroll to position [3, 0]
type Material "g"
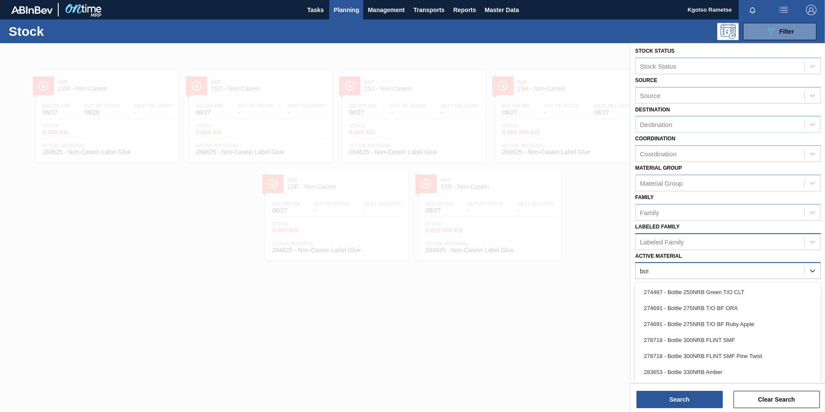
type Material "[PERSON_NAME]"
click at [683, 289] on div "274487 - Bottle 250NRB Green T/O CLT" at bounding box center [728, 292] width 186 height 16
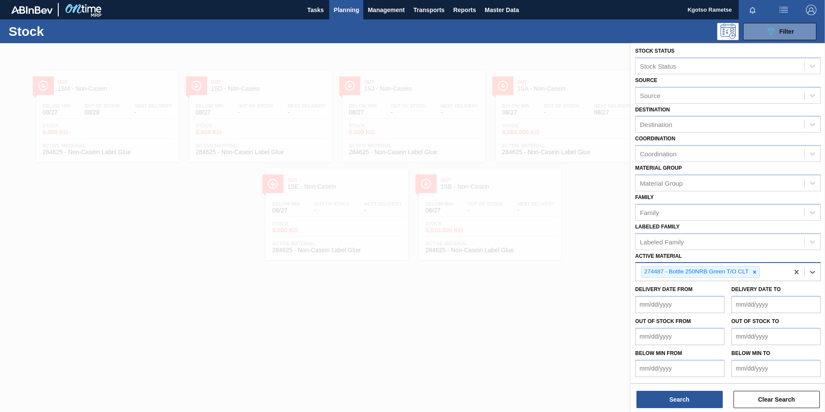
click at [669, 390] on div "Search Clear Search" at bounding box center [728, 395] width 194 height 24
click at [668, 398] on button "Search" at bounding box center [680, 399] width 86 height 17
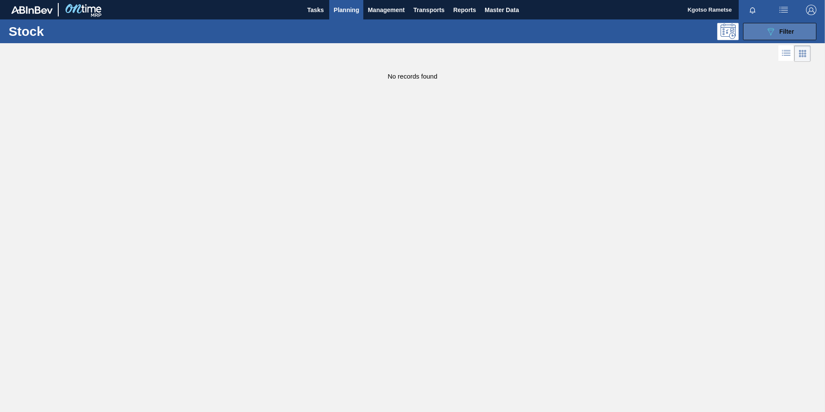
click at [766, 36] on icon "089F7B8B-B2A5-4AFE-B5C0-19BA573D28AC" at bounding box center [771, 31] width 10 height 10
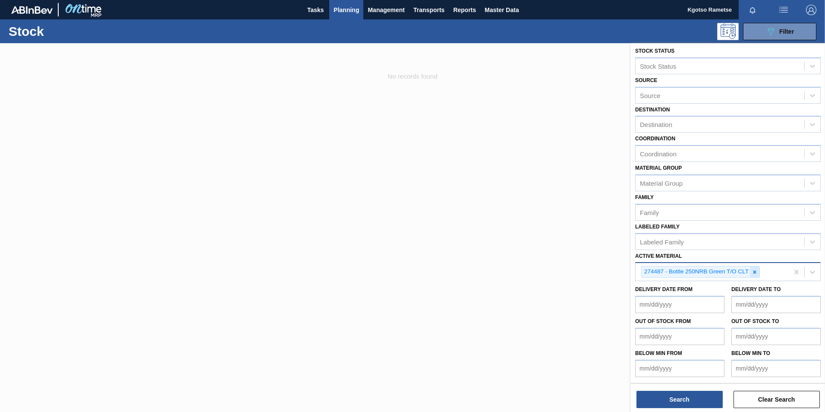
click at [754, 270] on icon at bounding box center [755, 272] width 6 height 6
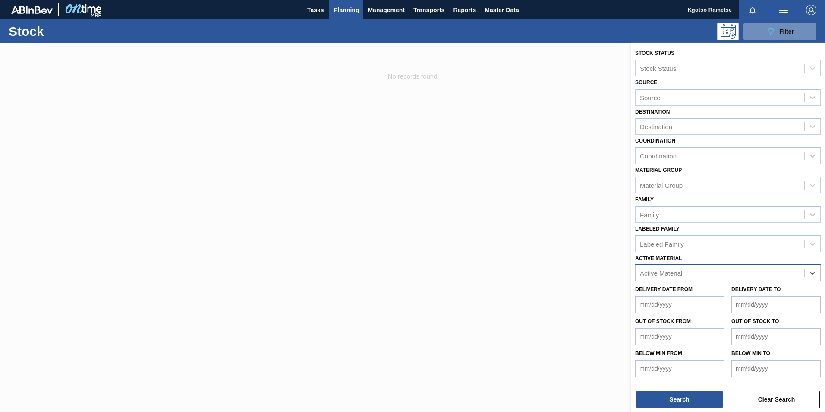
scroll to position [0, 0]
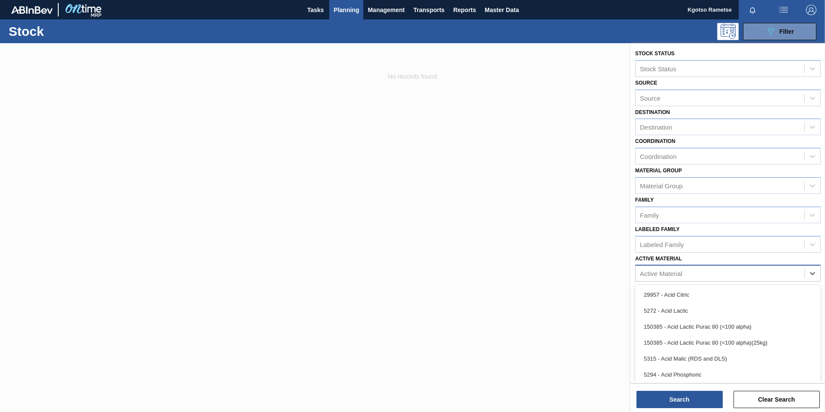
click at [671, 274] on div "Active Material" at bounding box center [661, 273] width 42 height 7
type Material "[PERSON_NAME]"
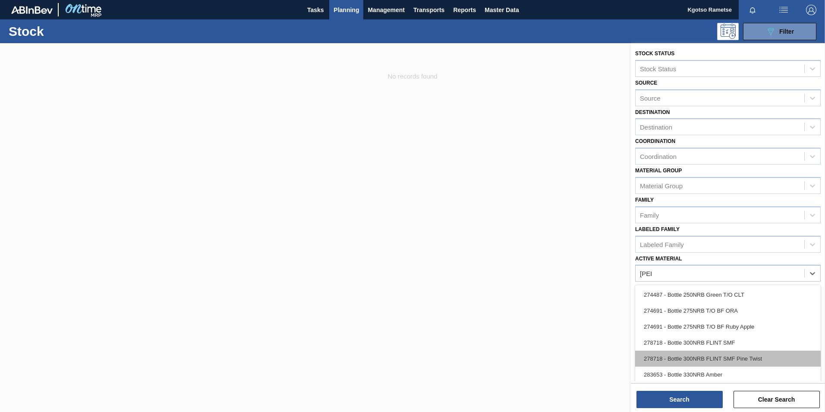
click at [685, 357] on div "278718 - Bottle 300NRB FLINT SMF Pine Twist" at bounding box center [728, 358] width 186 height 16
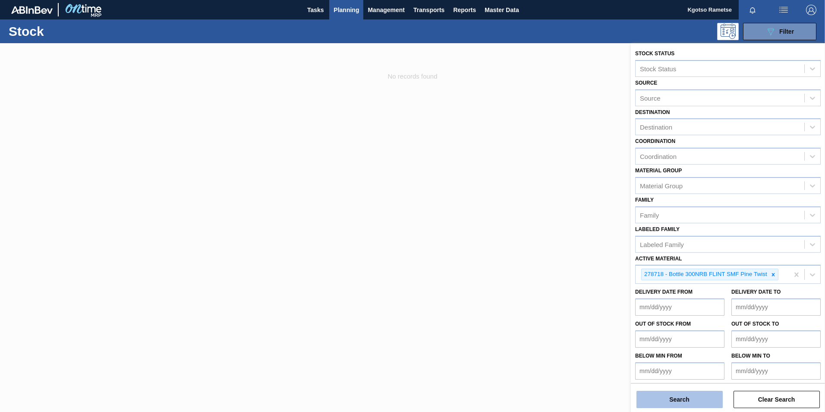
click at [693, 398] on button "Search" at bounding box center [680, 399] width 86 height 17
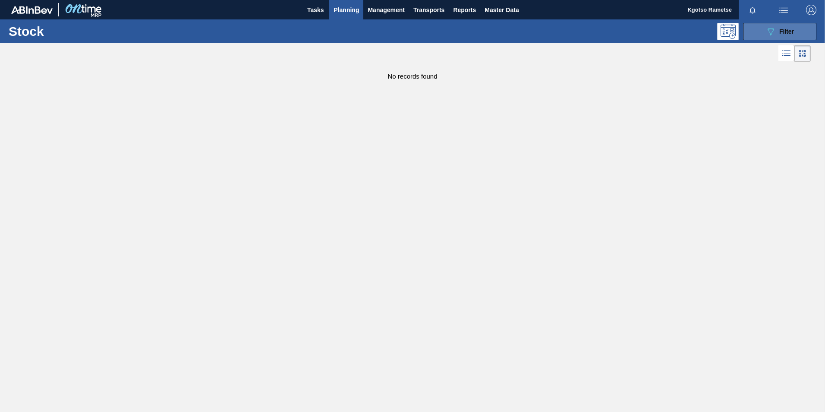
click at [772, 28] on icon "089F7B8B-B2A5-4AFE-B5C0-19BA573D28AC" at bounding box center [771, 31] width 10 height 10
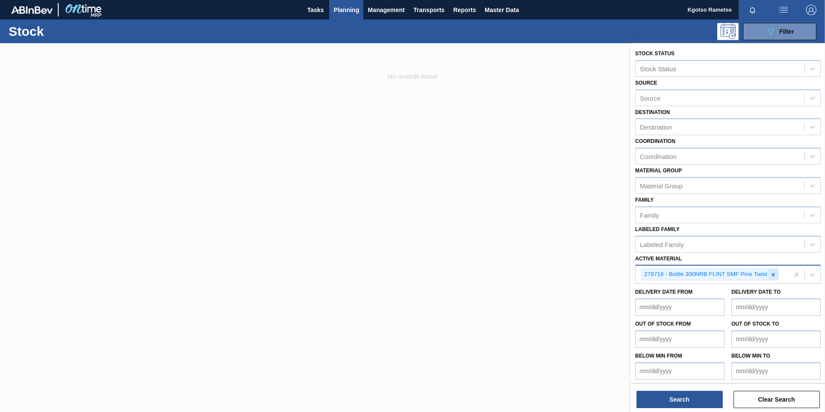
click at [773, 274] on icon at bounding box center [773, 274] width 3 height 3
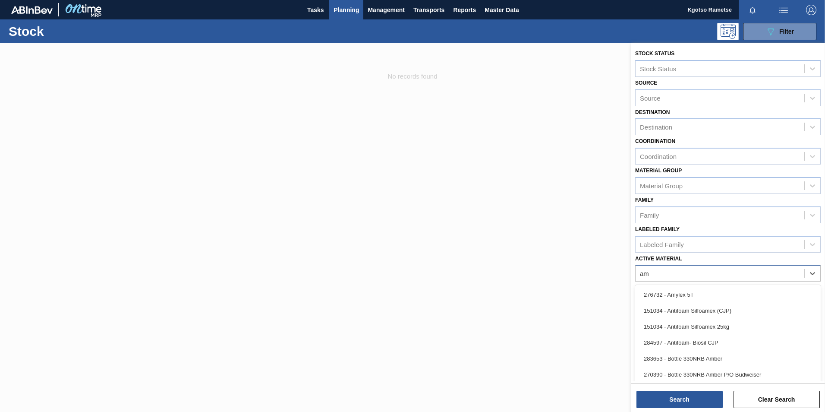
type Material "amb"
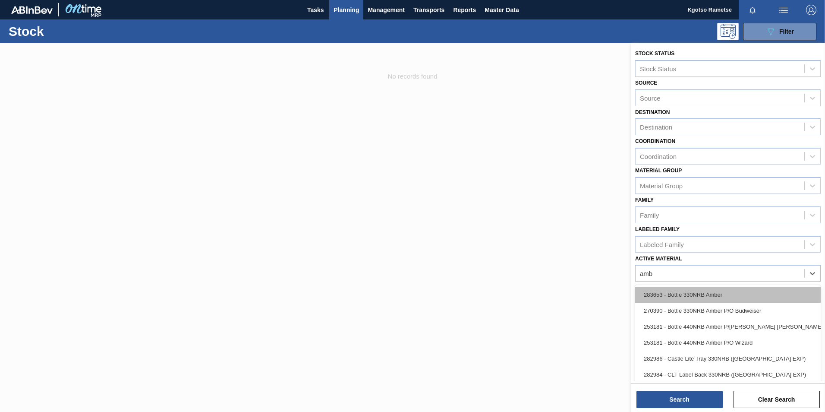
click at [688, 295] on div "283653 - Bottle 330NRB Amber" at bounding box center [728, 295] width 186 height 16
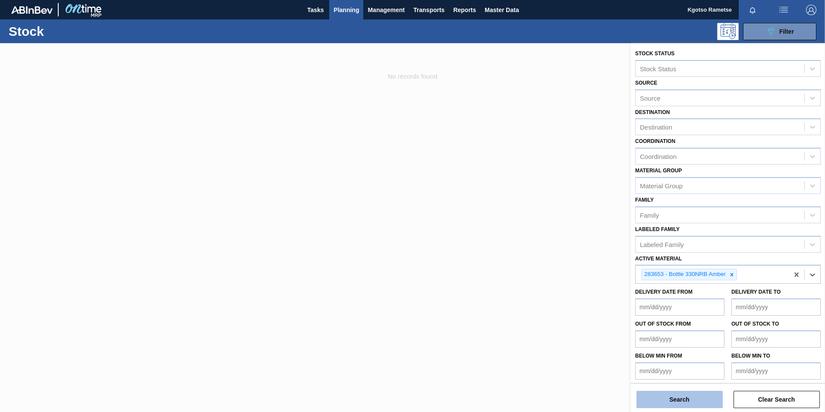
click at [683, 403] on button "Search" at bounding box center [680, 399] width 86 height 17
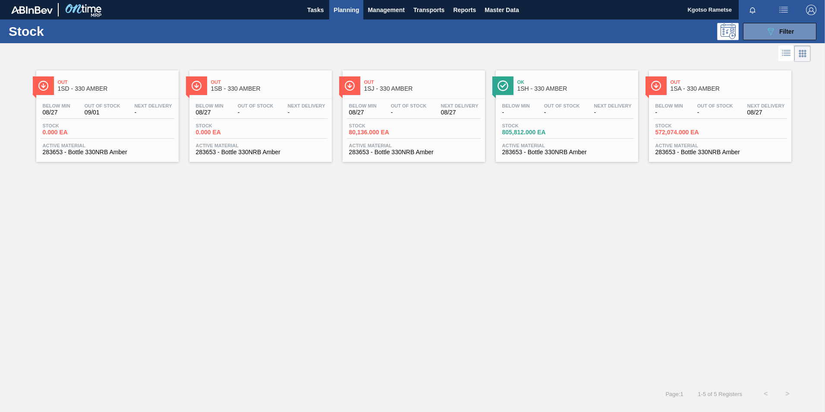
click at [240, 98] on div "Out 1SB - 330 AMBER Below Min 08/27 Out Of Stock - Next Delivery - Stock 0.000 …" at bounding box center [260, 116] width 142 height 92
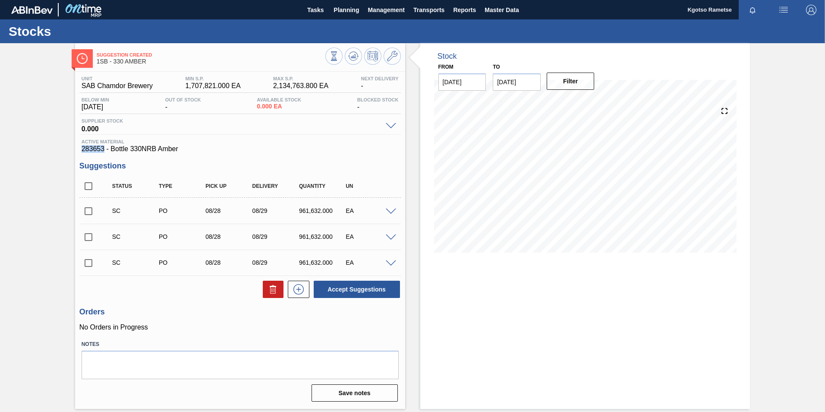
drag, startPoint x: 104, startPoint y: 148, endPoint x: 82, endPoint y: 150, distance: 22.9
click at [82, 150] on span "283653 - Bottle 330NRB Amber" at bounding box center [240, 149] width 317 height 8
copy span "283653"
